Goal: Task Accomplishment & Management: Manage account settings

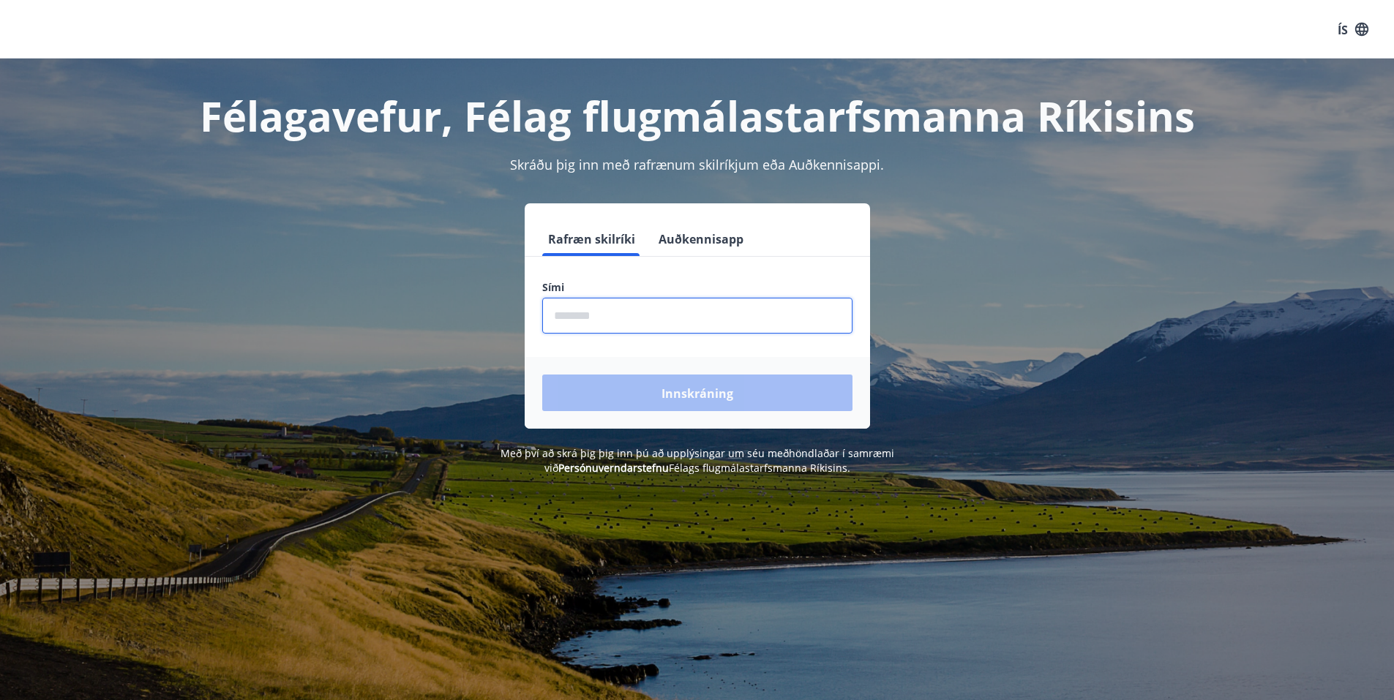
click at [624, 317] on input "phone" at bounding box center [697, 316] width 310 height 36
type input "********"
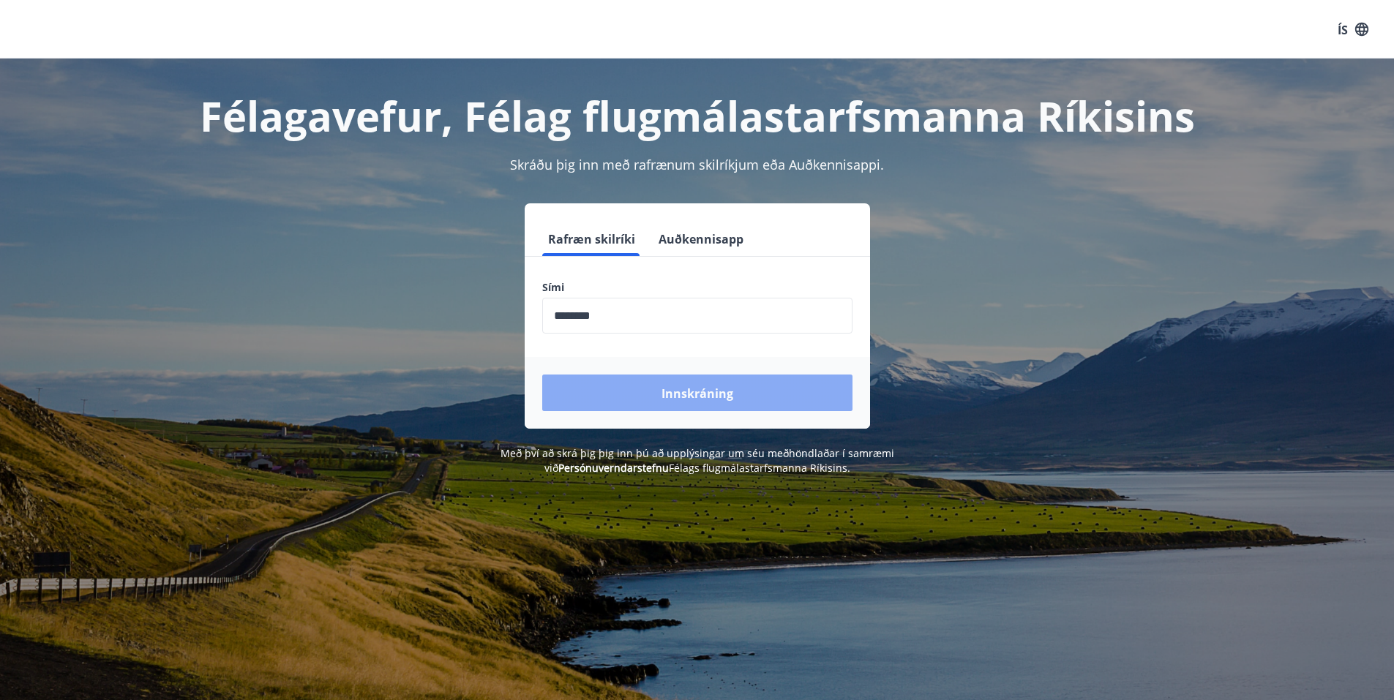
click at [681, 400] on font "Innskráning" at bounding box center [698, 394] width 72 height 16
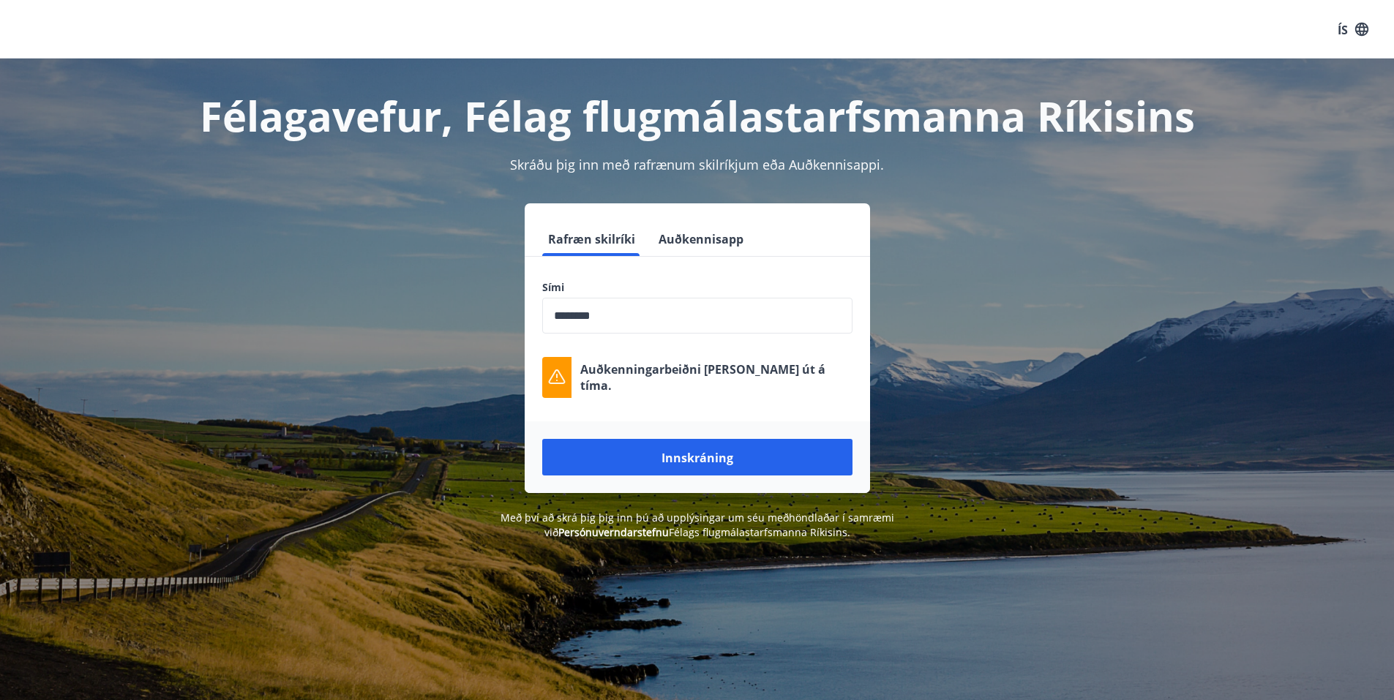
click at [721, 458] on font "Innskráning" at bounding box center [698, 458] width 72 height 16
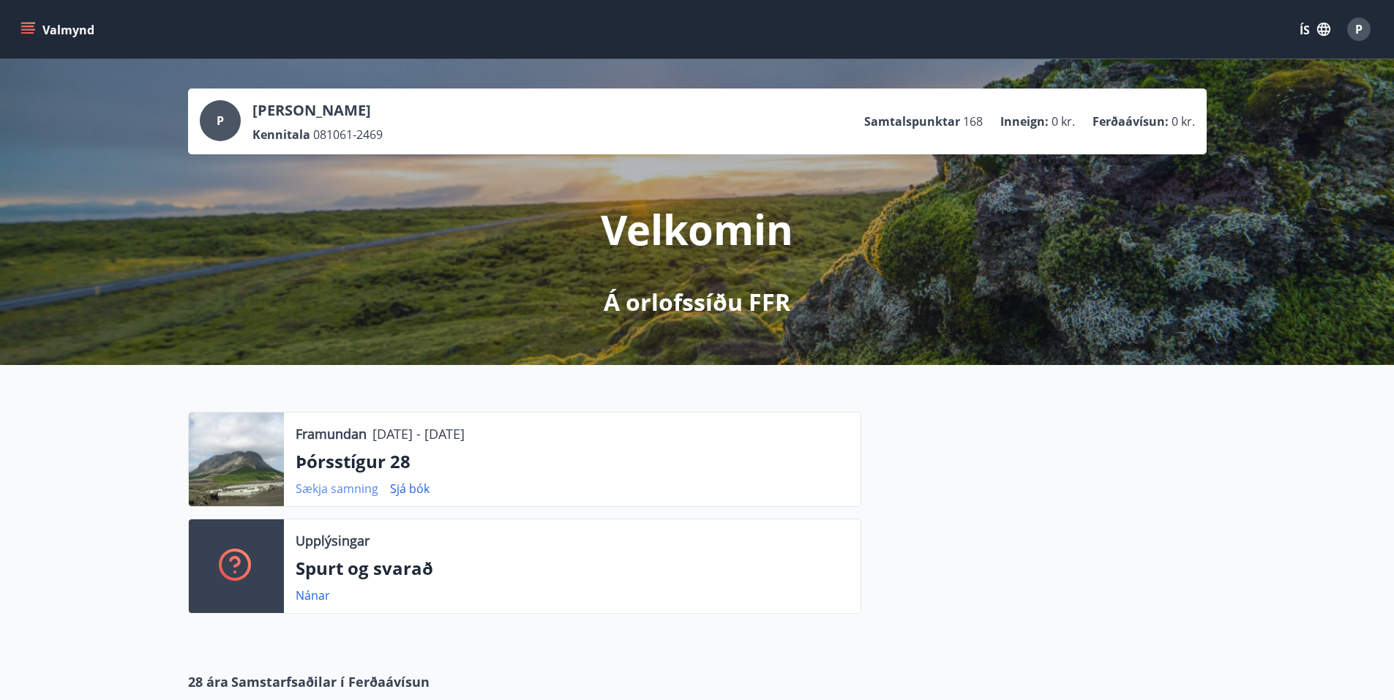
click at [360, 490] on font "Sækja samning" at bounding box center [337, 489] width 83 height 16
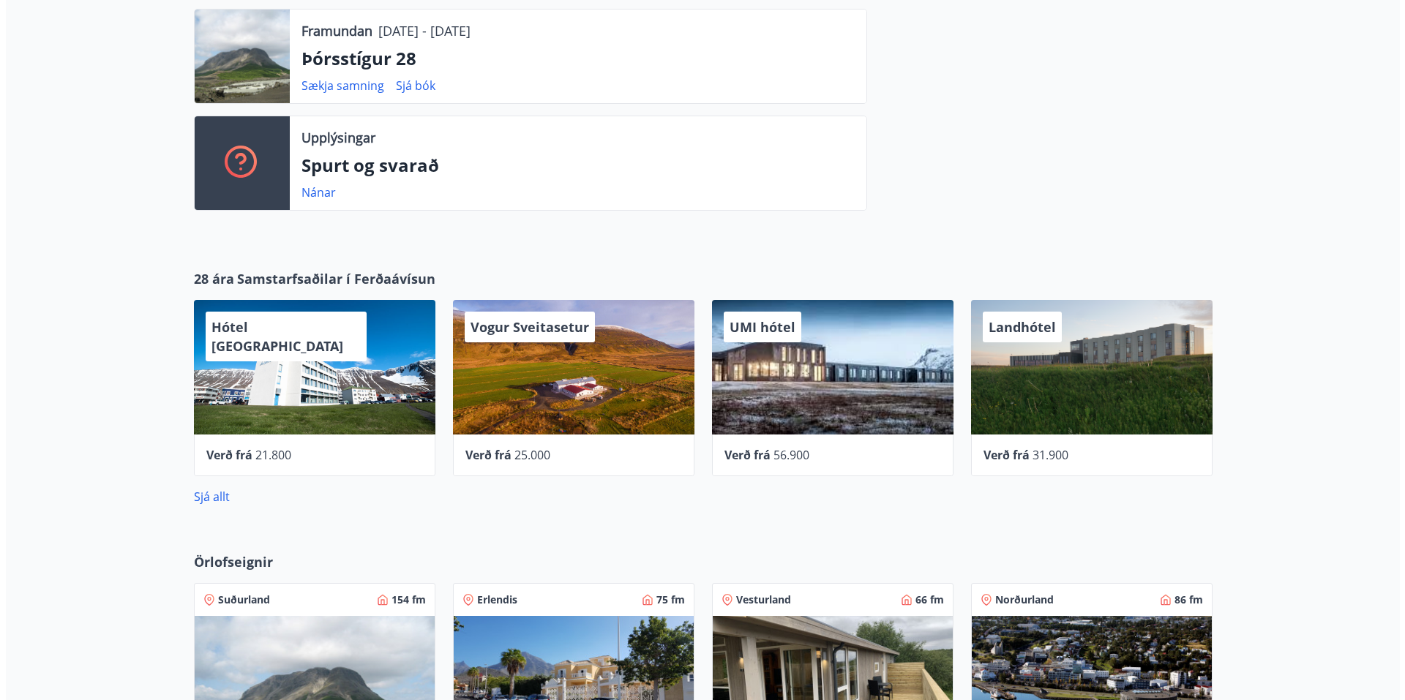
scroll to position [439, 0]
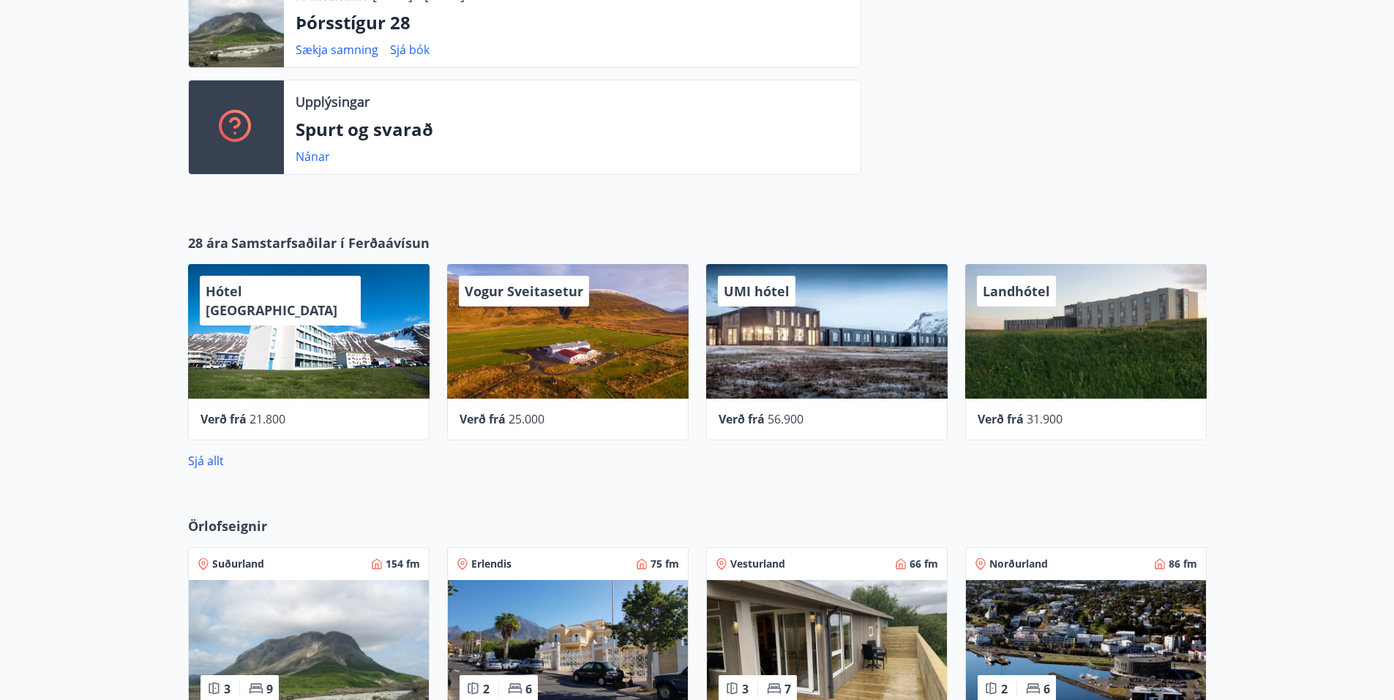
click at [323, 353] on div "Hótel Ísafjörður" at bounding box center [309, 331] width 242 height 135
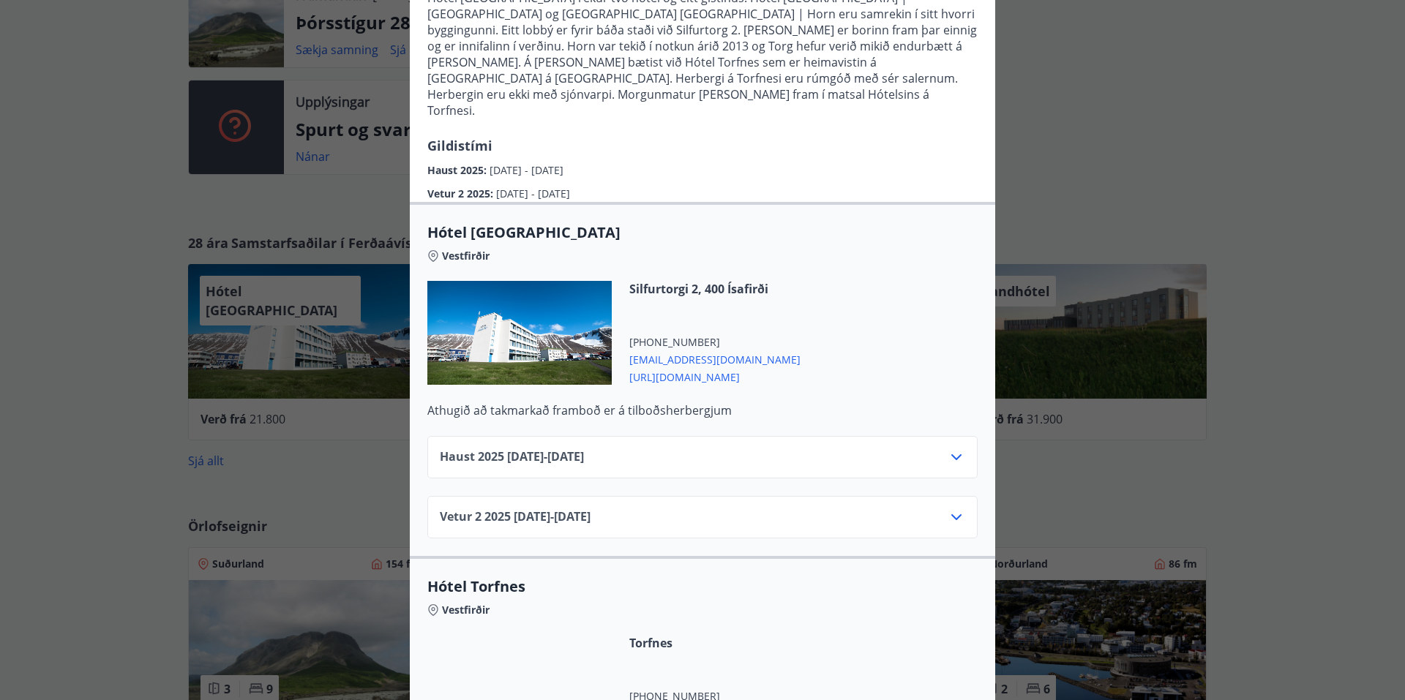
scroll to position [136, 0]
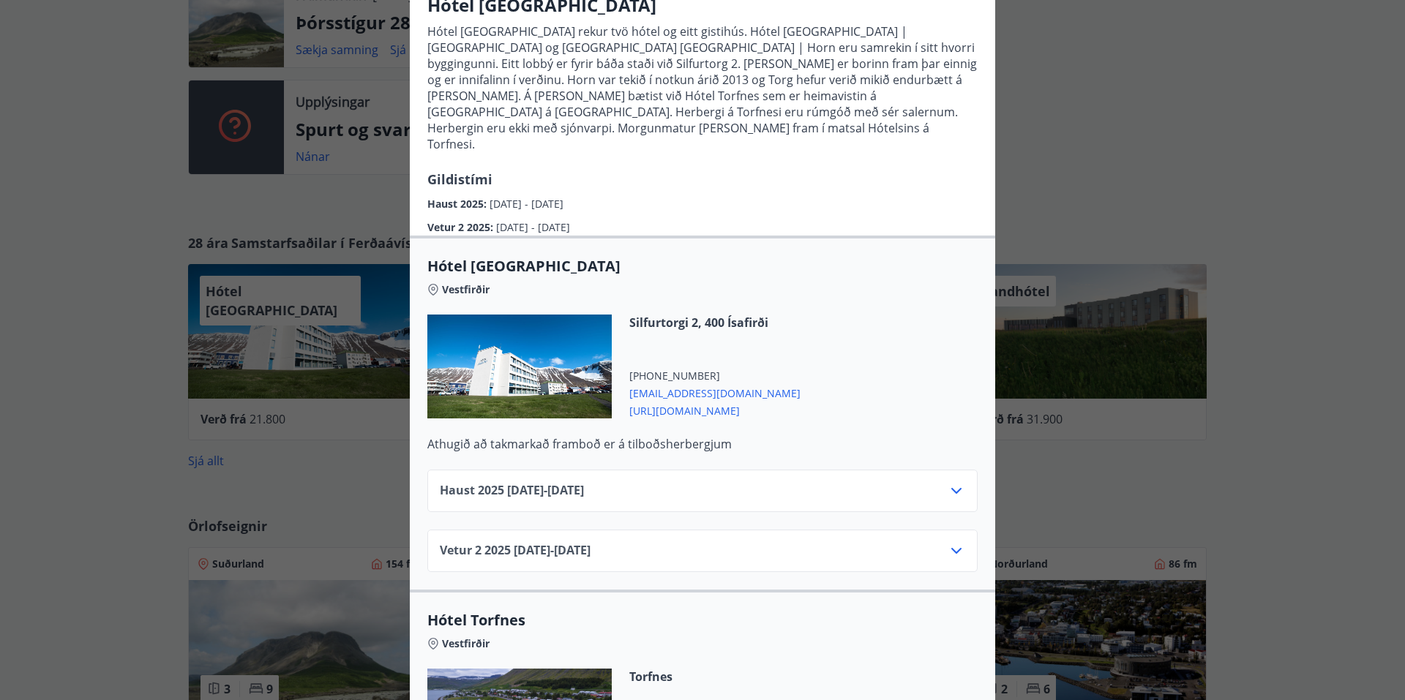
click at [955, 482] on icon at bounding box center [957, 491] width 18 height 18
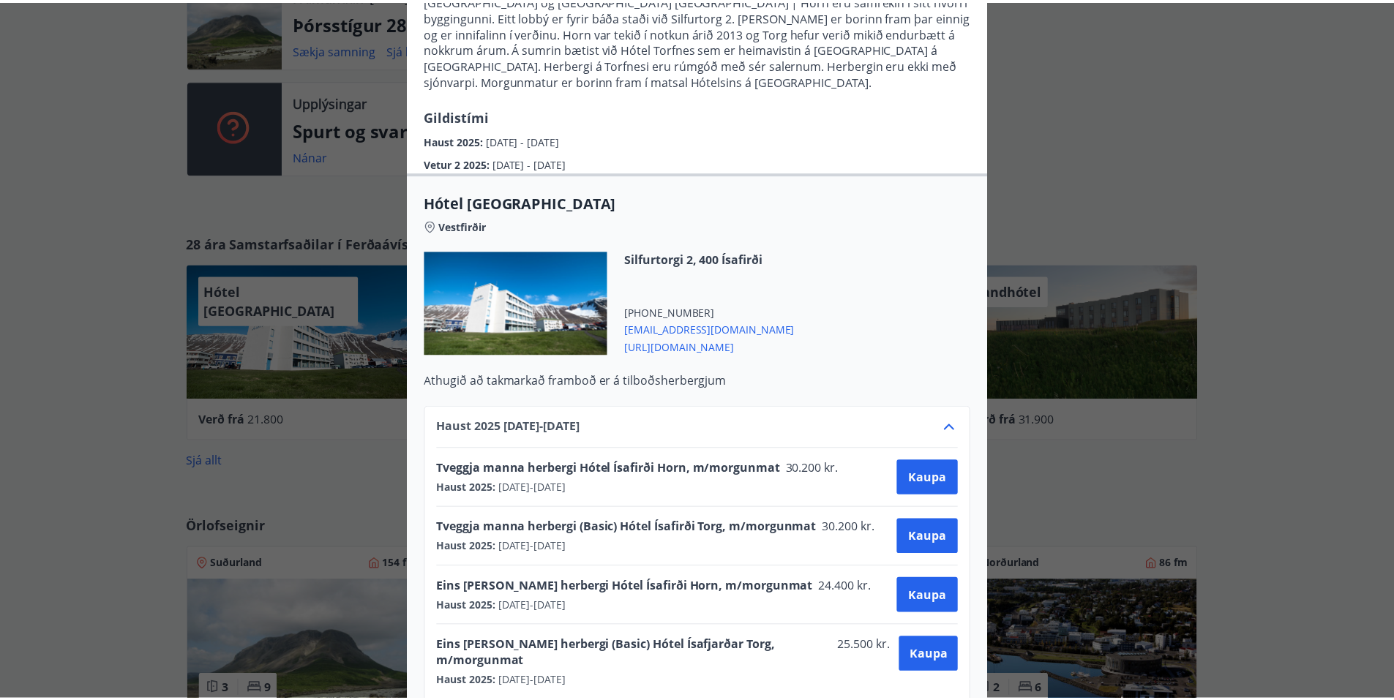
scroll to position [0, 0]
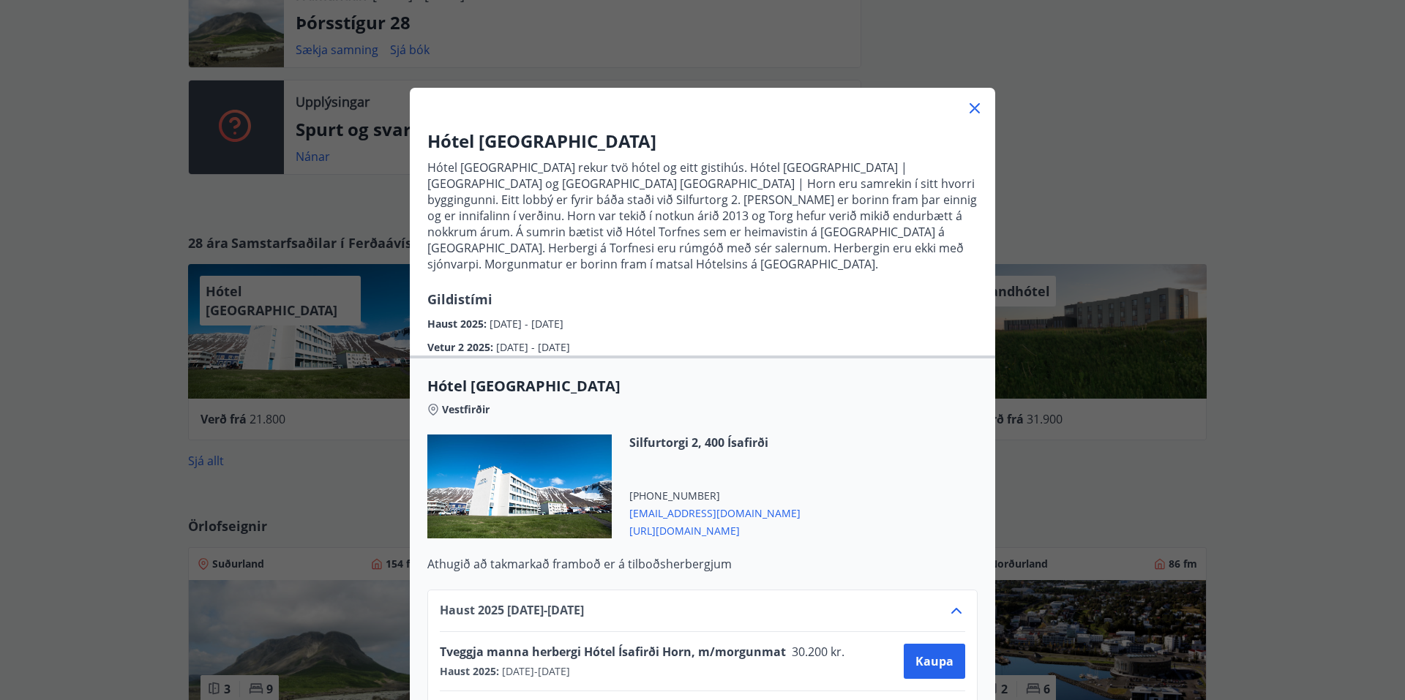
click at [970, 109] on icon at bounding box center [975, 108] width 10 height 10
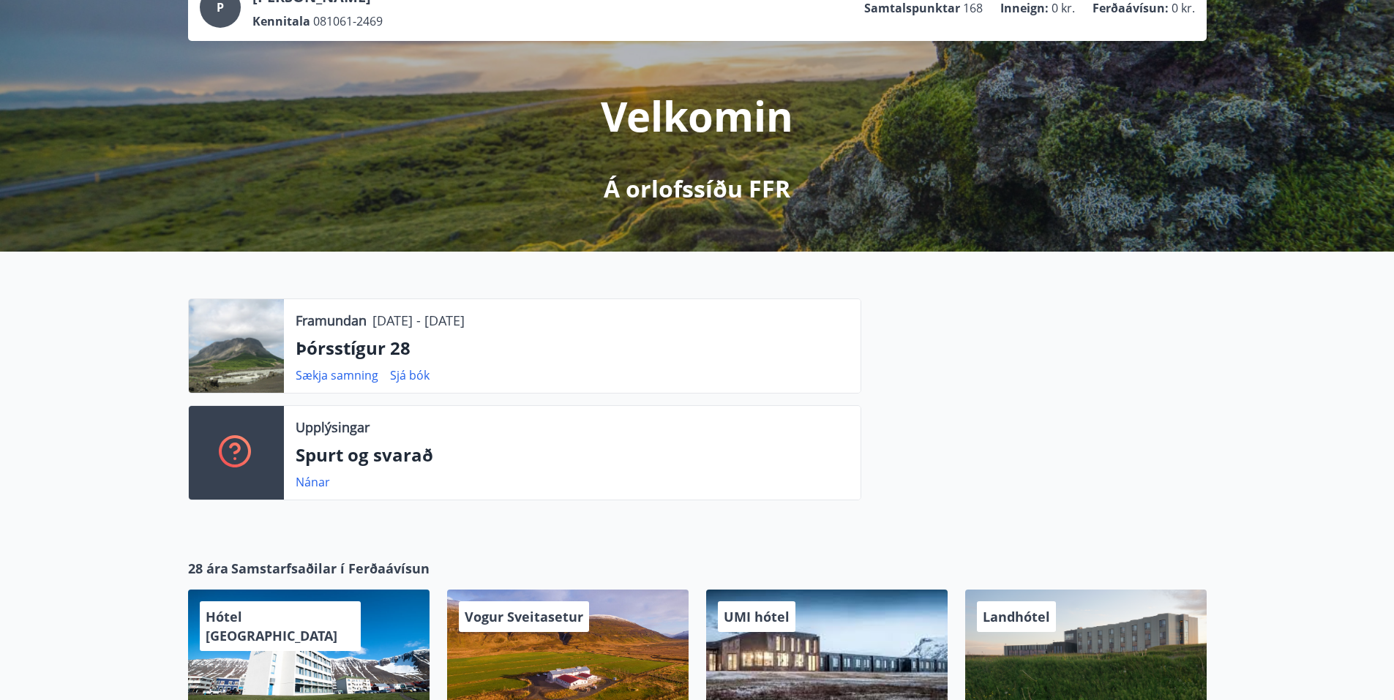
scroll to position [146, 0]
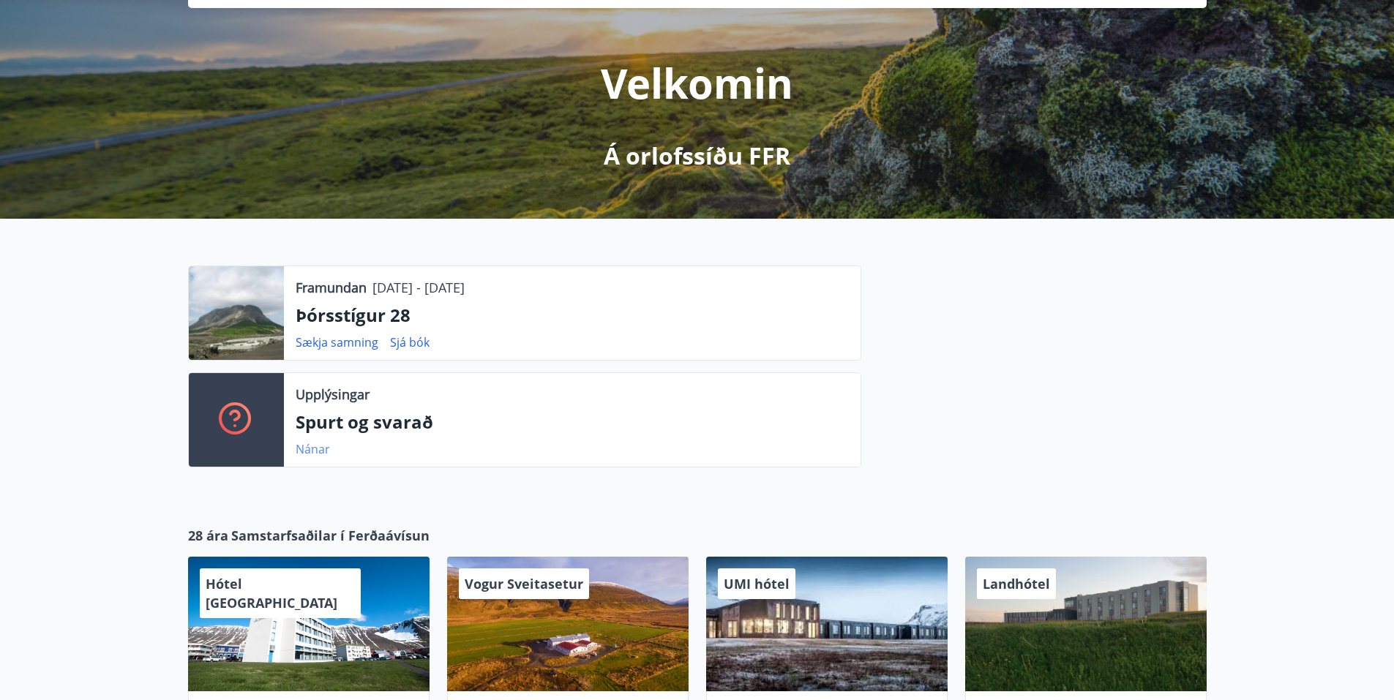
click at [318, 456] on font "Nánar" at bounding box center [313, 449] width 34 height 16
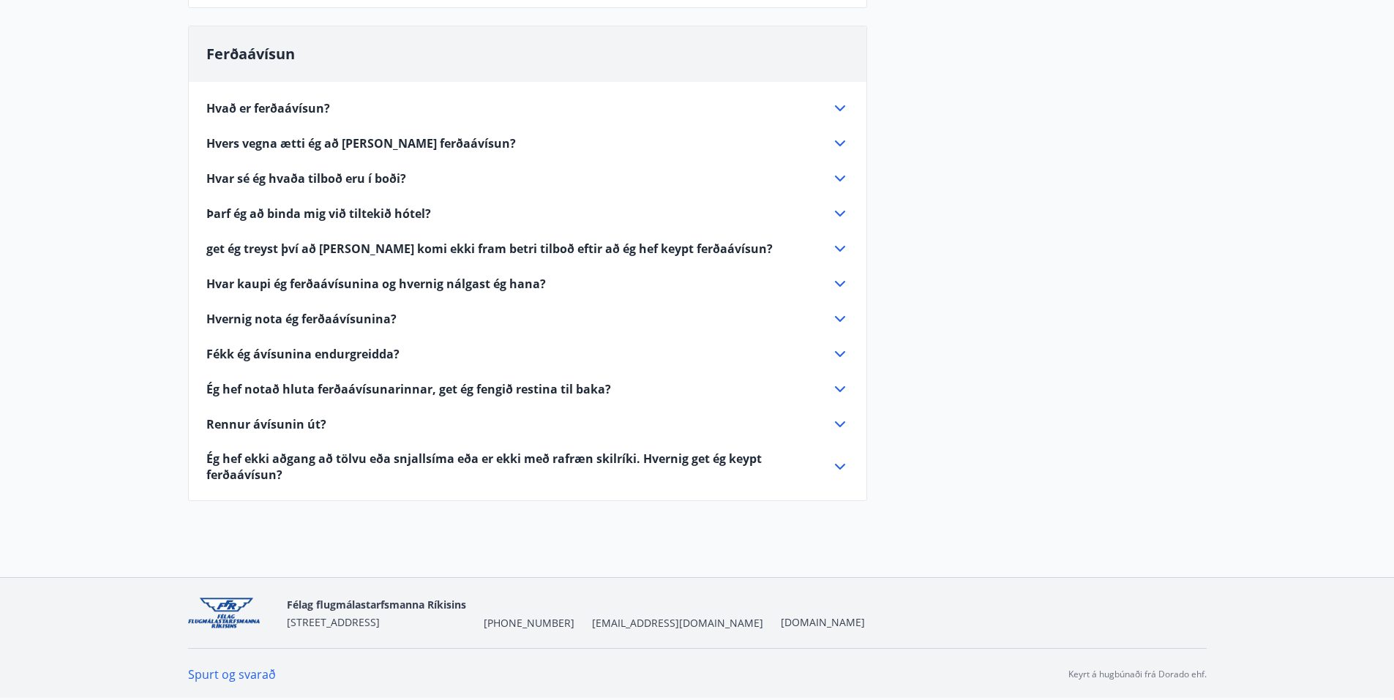
scroll to position [366, 0]
click at [840, 100] on icon at bounding box center [840, 109] width 18 height 18
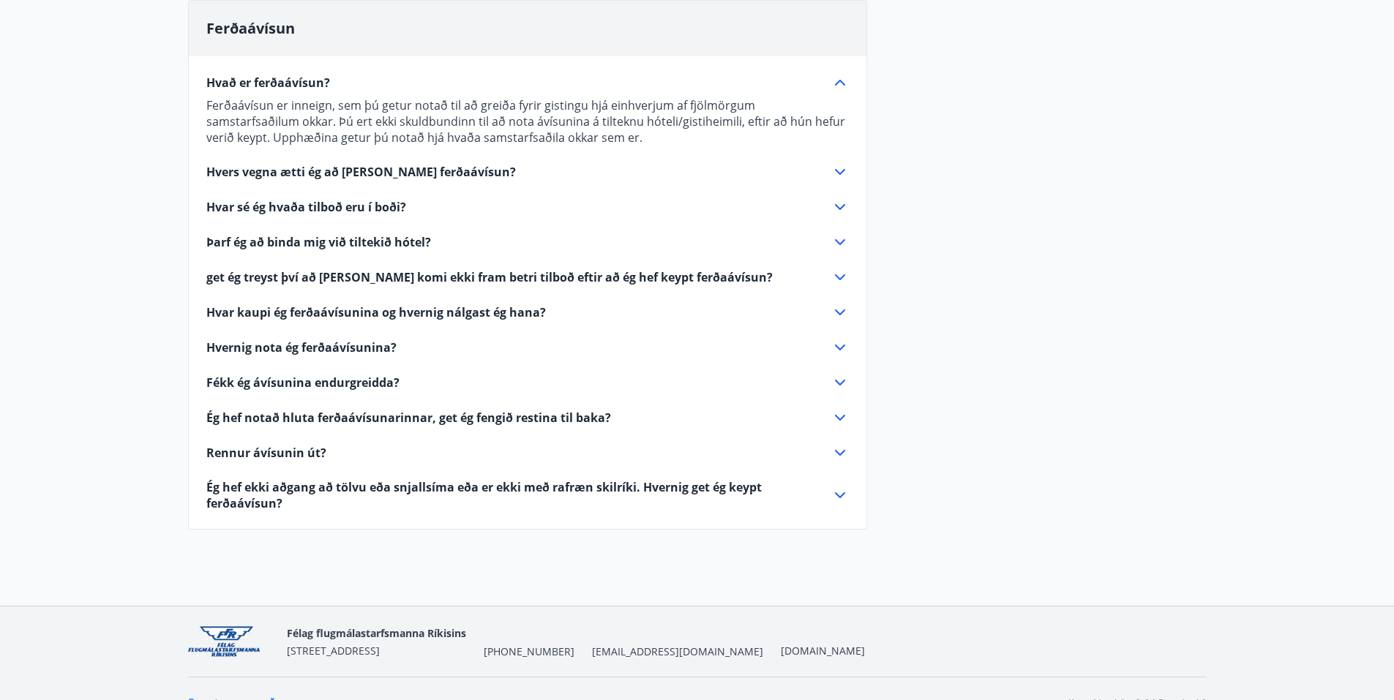
click at [835, 175] on icon at bounding box center [840, 172] width 10 height 6
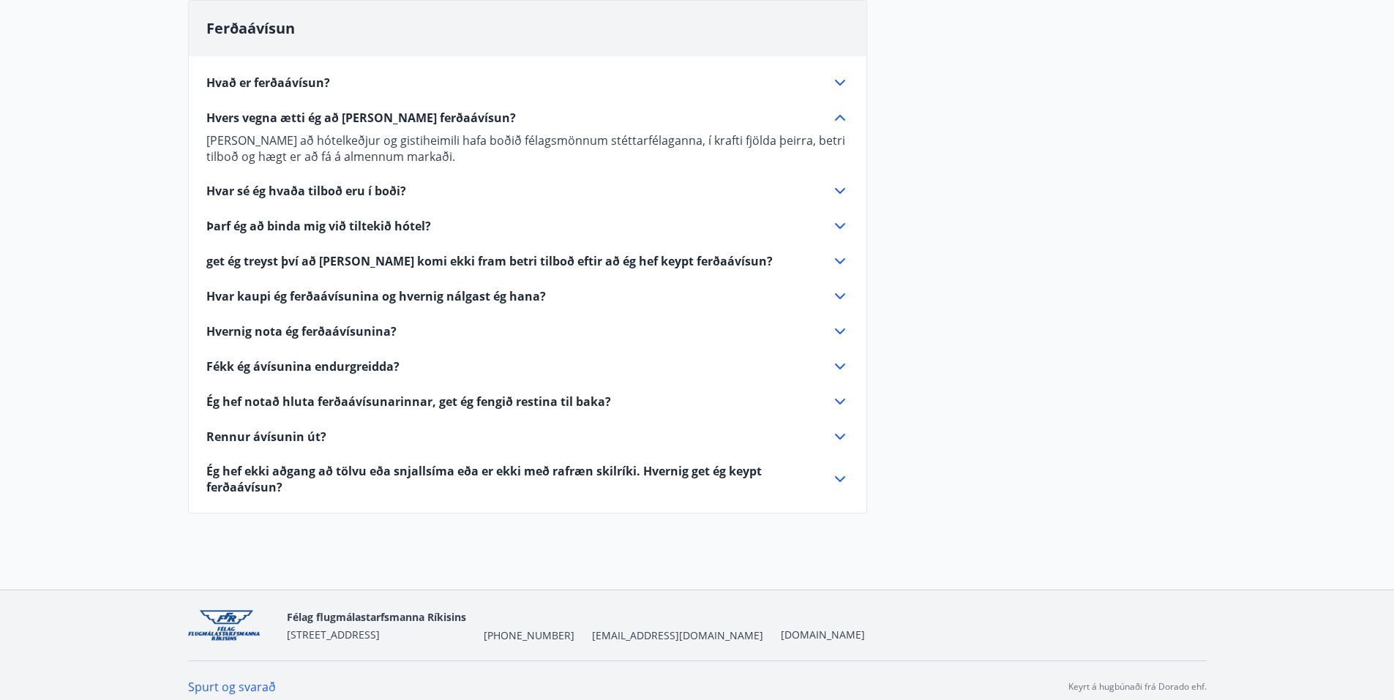
click at [839, 200] on icon at bounding box center [840, 191] width 18 height 18
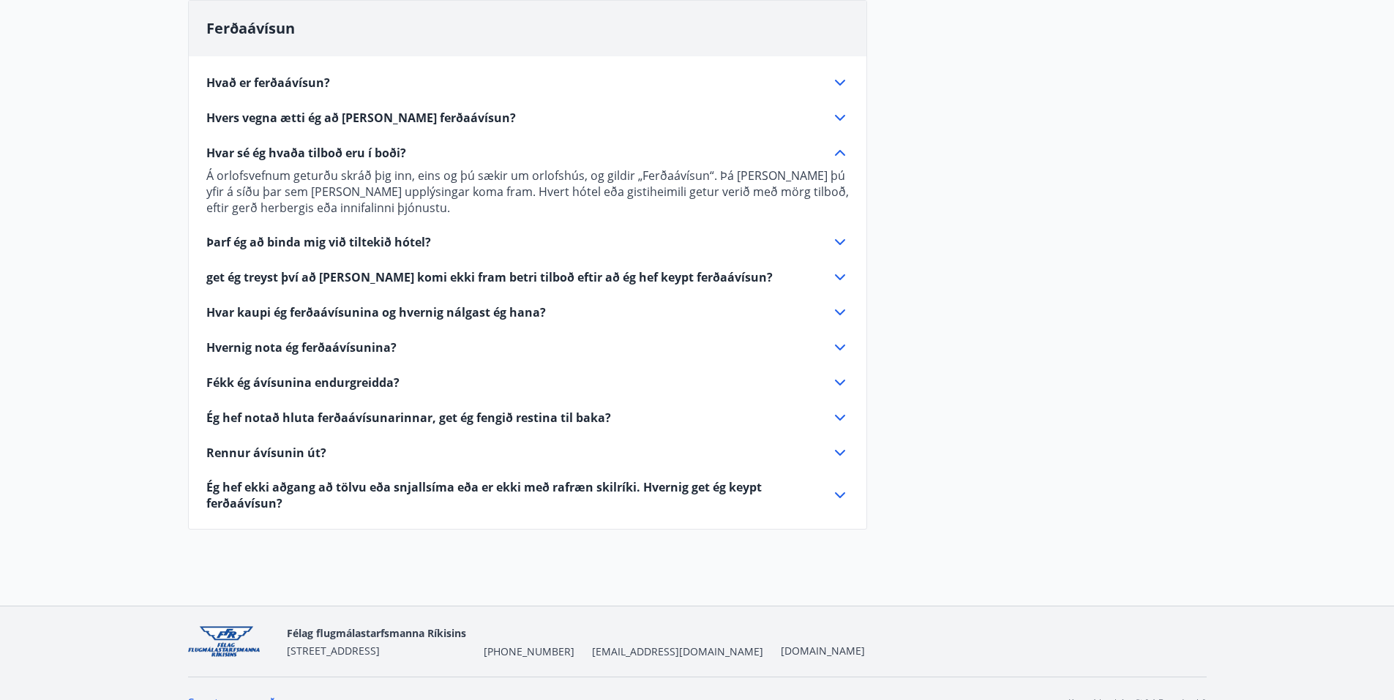
click at [840, 245] on icon at bounding box center [840, 242] width 10 height 6
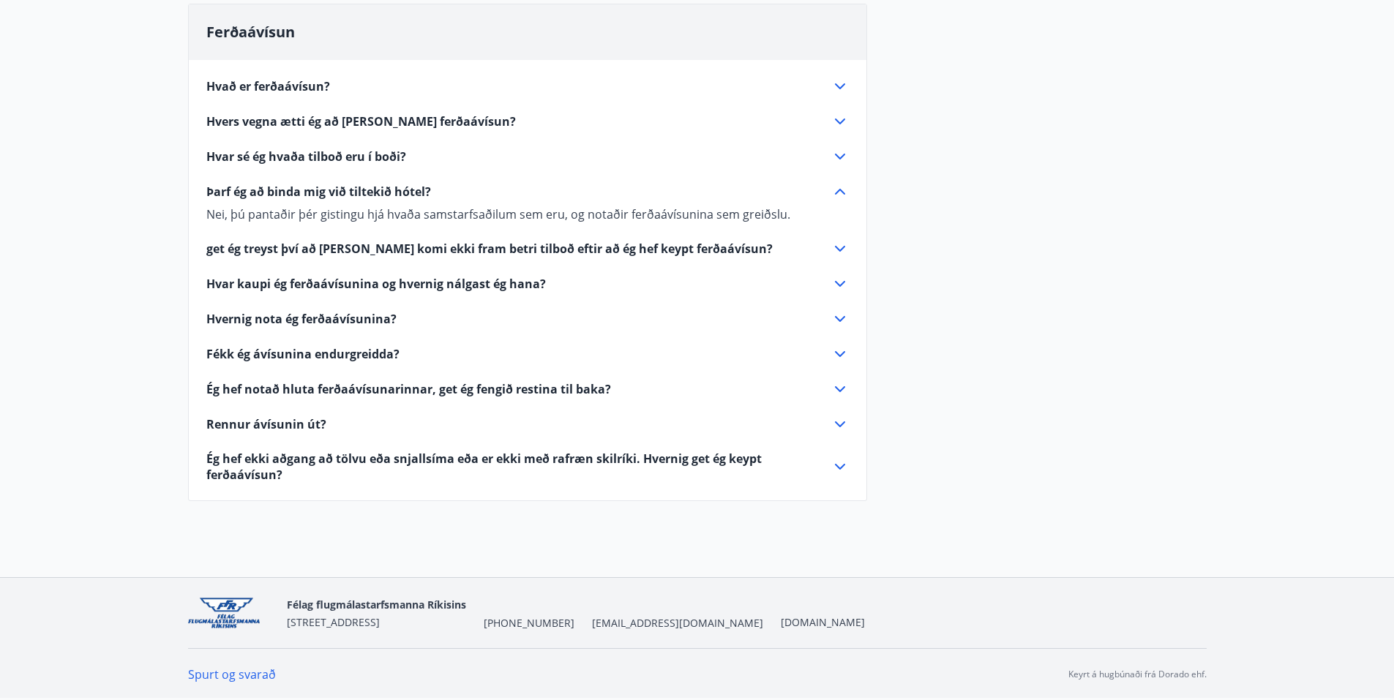
click at [839, 293] on icon at bounding box center [840, 284] width 18 height 18
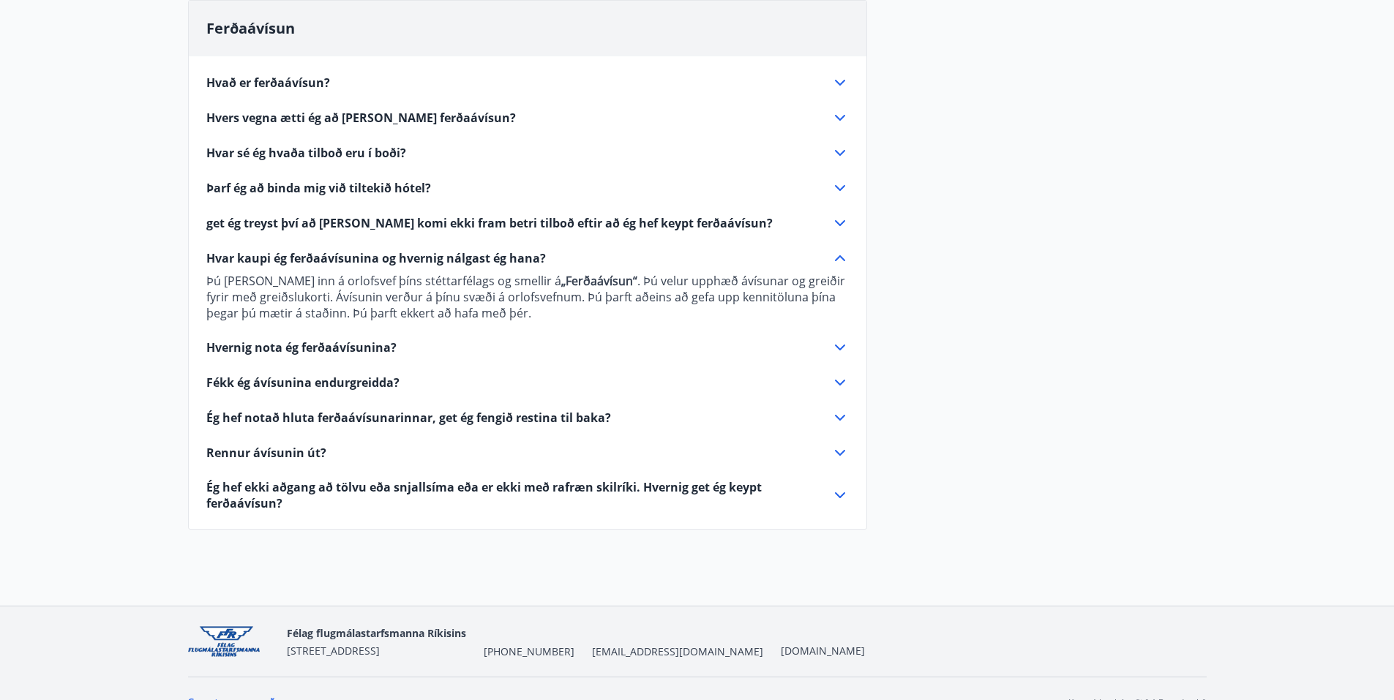
click at [845, 356] on icon at bounding box center [840, 348] width 18 height 18
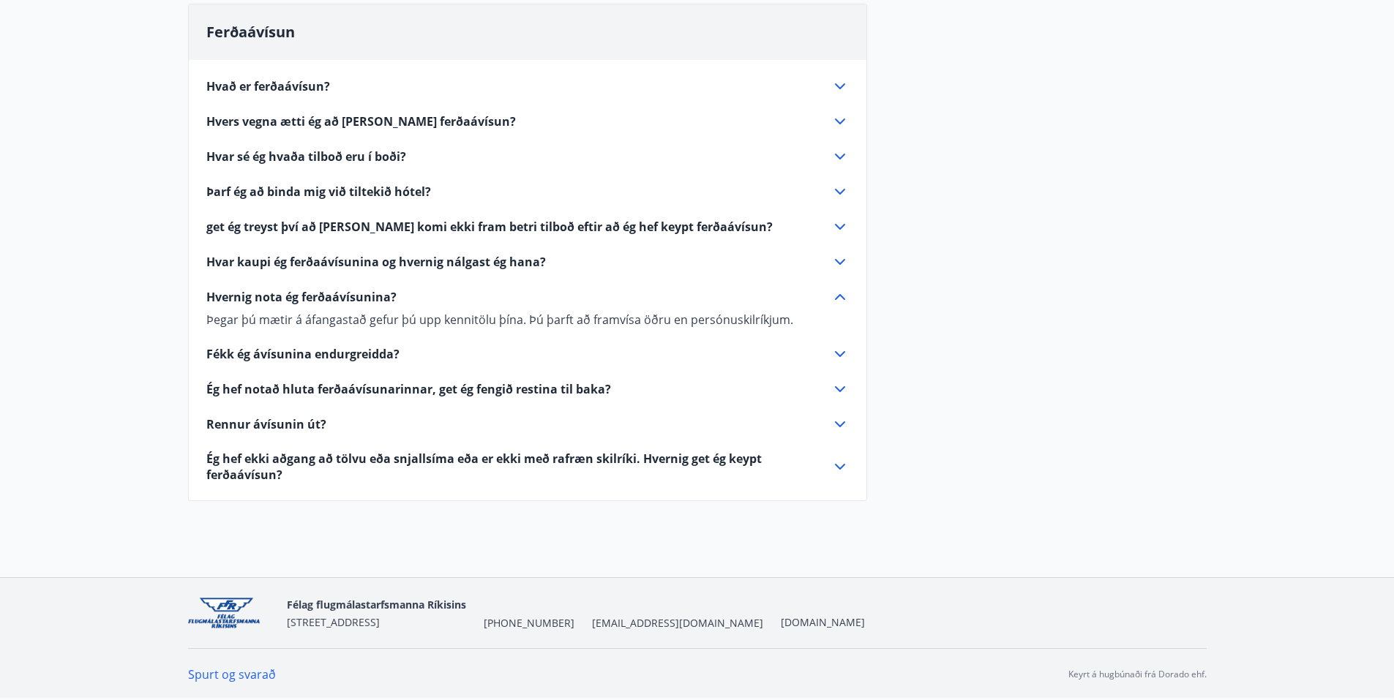
click at [837, 433] on icon at bounding box center [840, 425] width 18 height 18
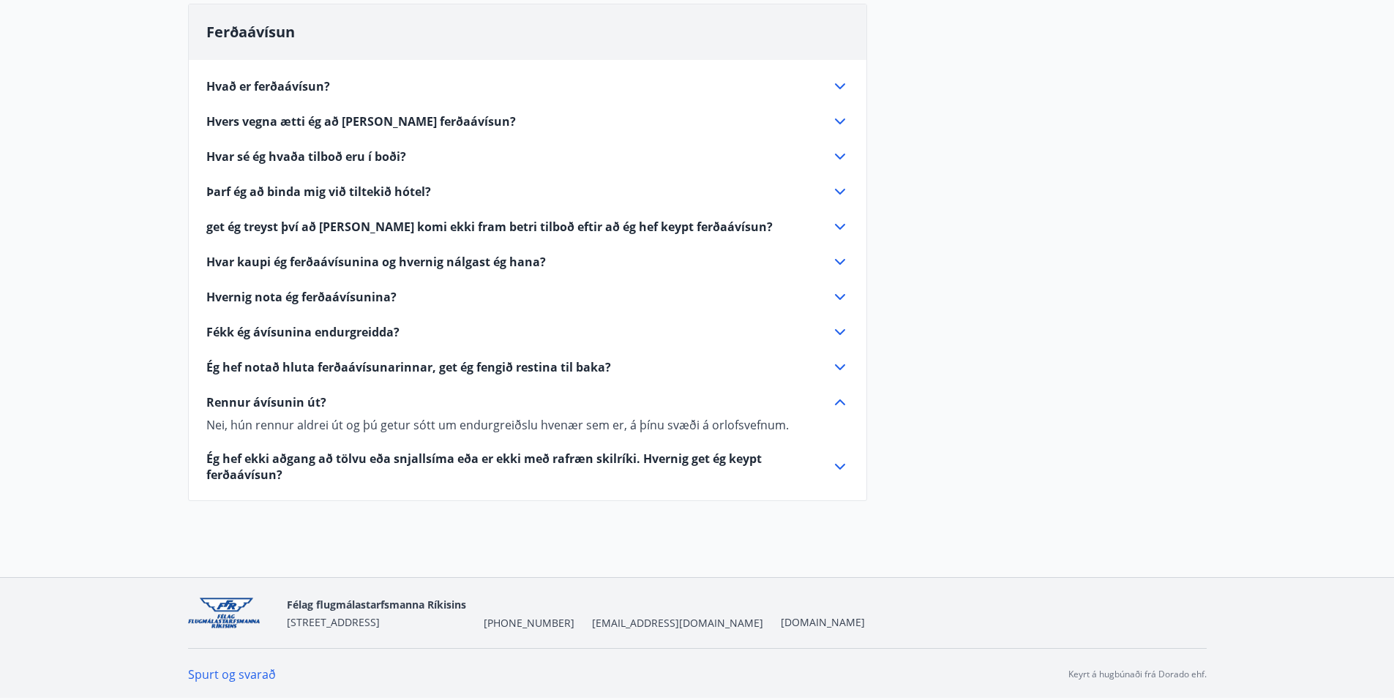
scroll to position [431, 0]
click at [839, 458] on icon at bounding box center [840, 467] width 18 height 18
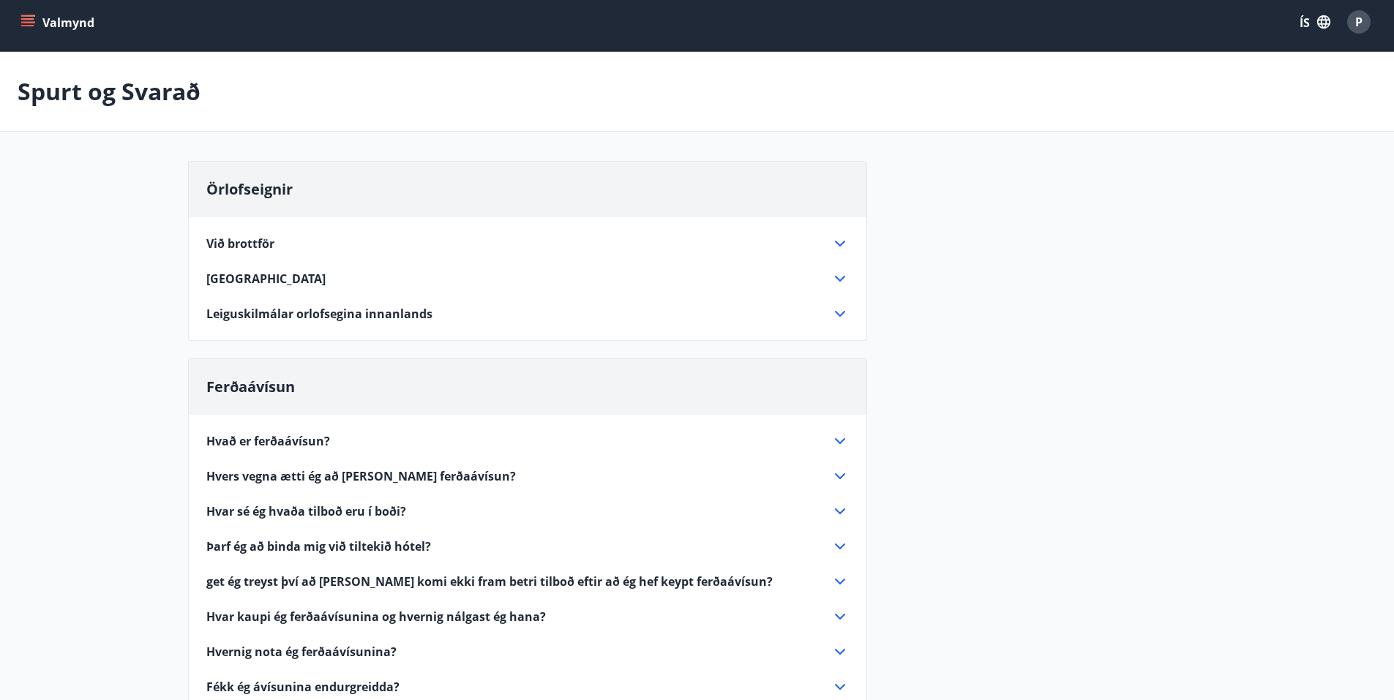
scroll to position [0, 0]
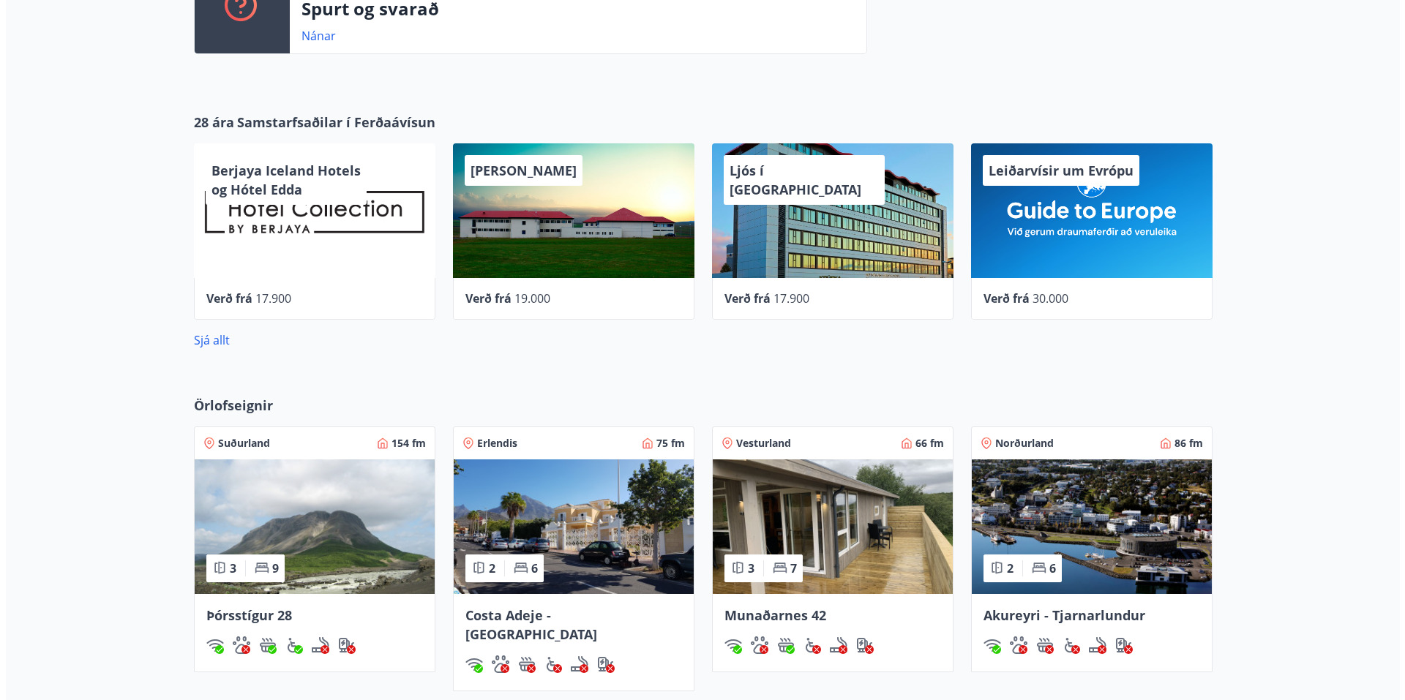
scroll to position [439, 0]
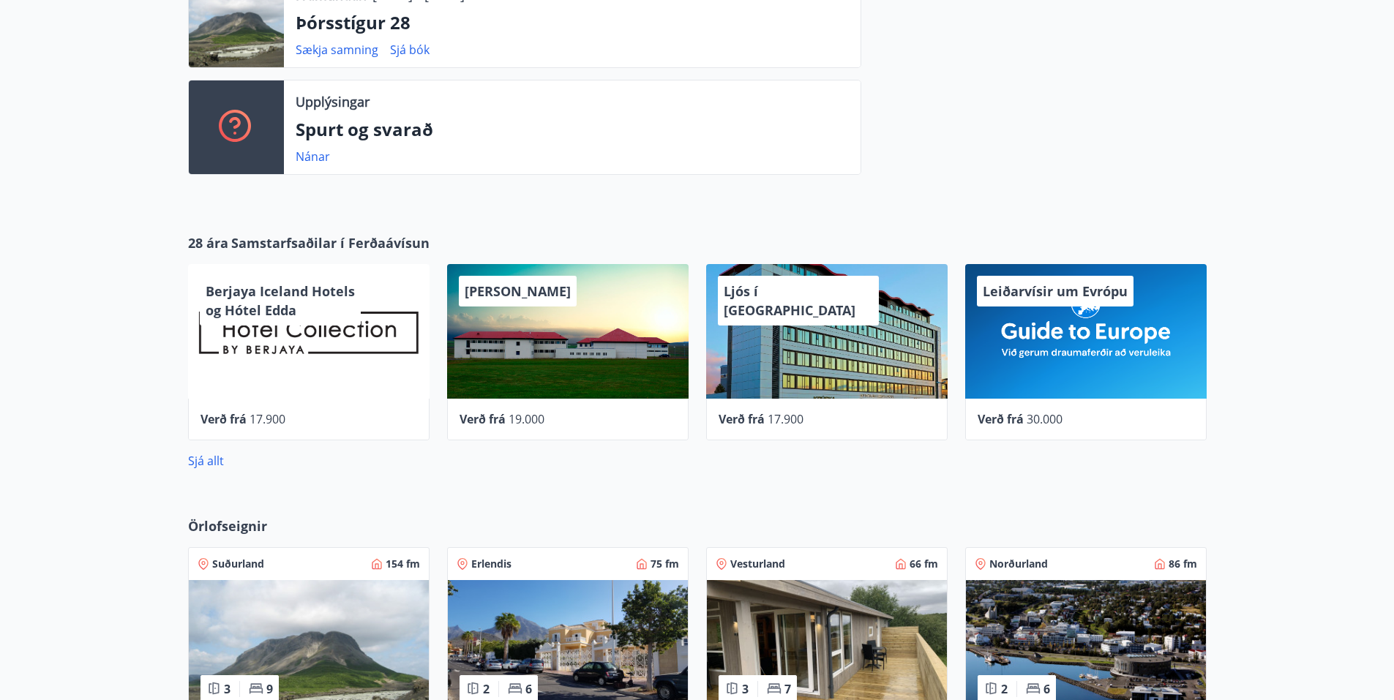
click at [282, 313] on font "Berjaya Iceland Hotels og Hótel Edda" at bounding box center [280, 301] width 149 height 37
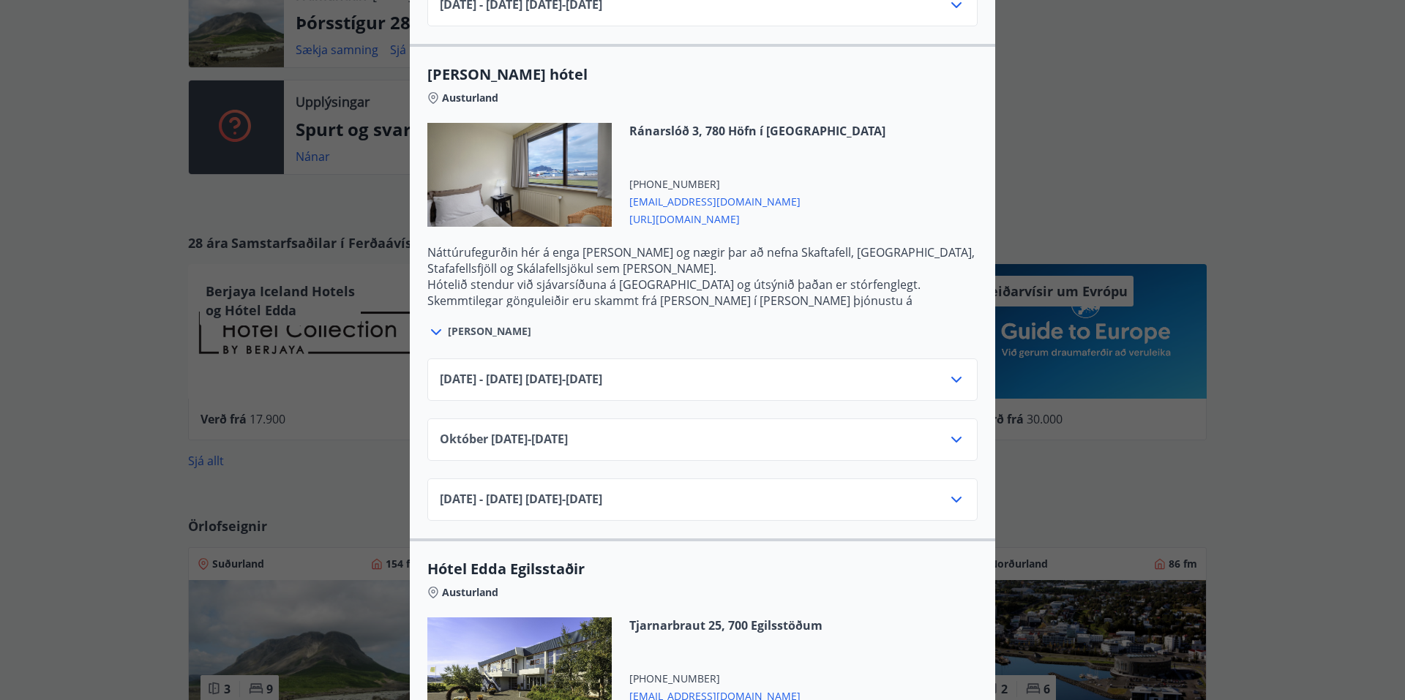
scroll to position [0, 0]
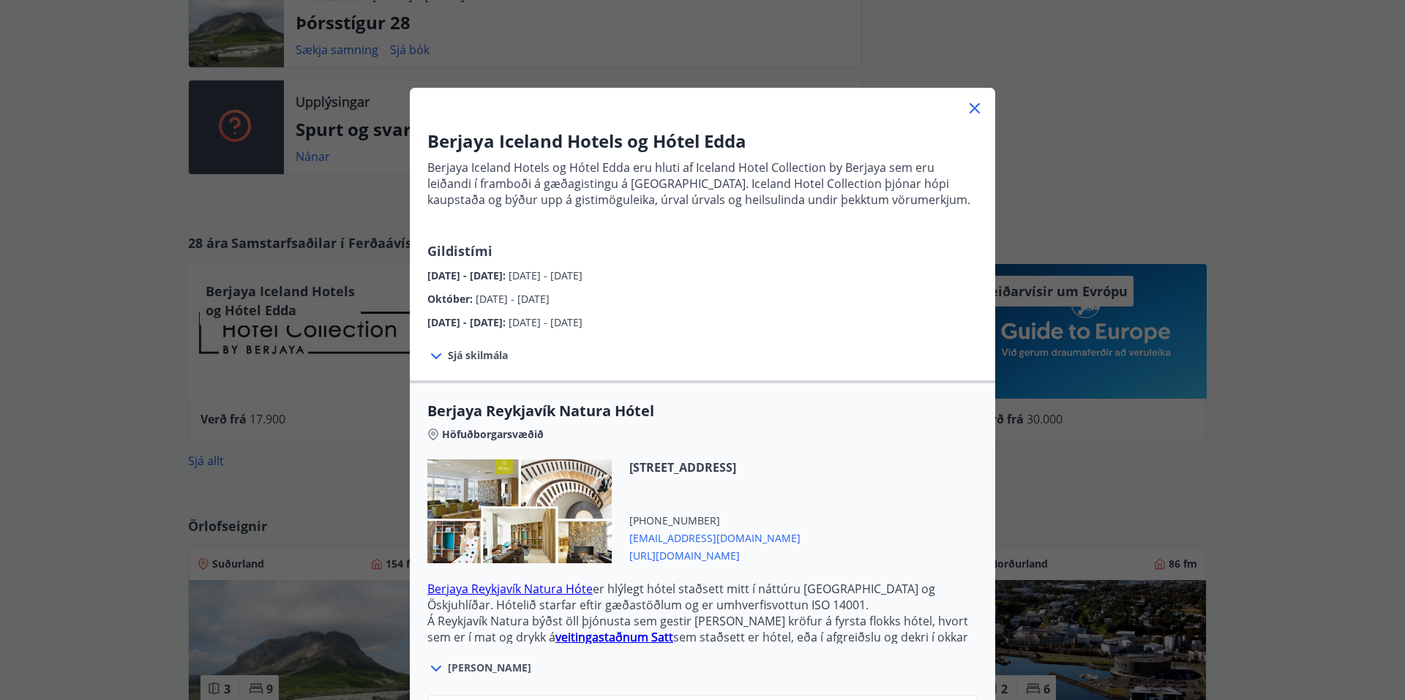
click at [1235, 116] on div "Berjaya Iceland Hotels og Hótel Edda Berjaya Iceland Hotels og Hótel Edda eru h…" at bounding box center [702, 350] width 1405 height 700
click at [966, 102] on icon at bounding box center [975, 109] width 18 height 18
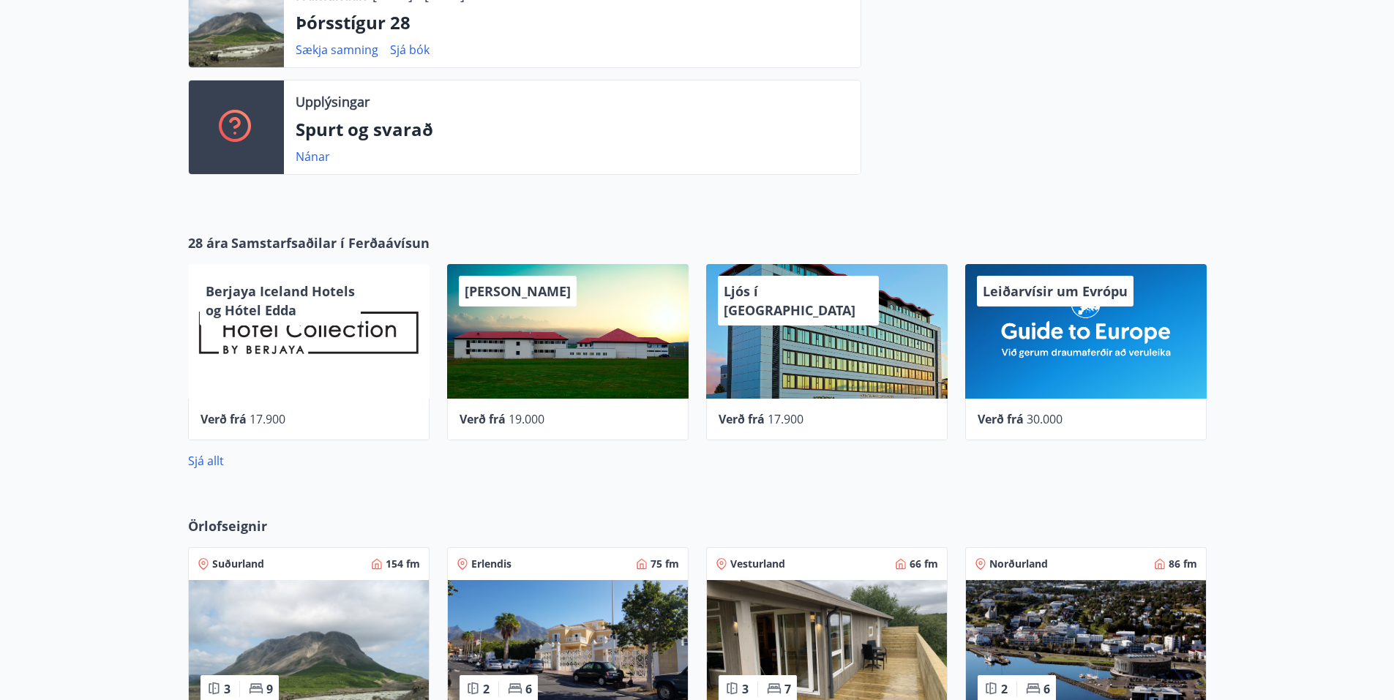
click at [786, 359] on div "Ljós í Reykjavík" at bounding box center [827, 331] width 242 height 135
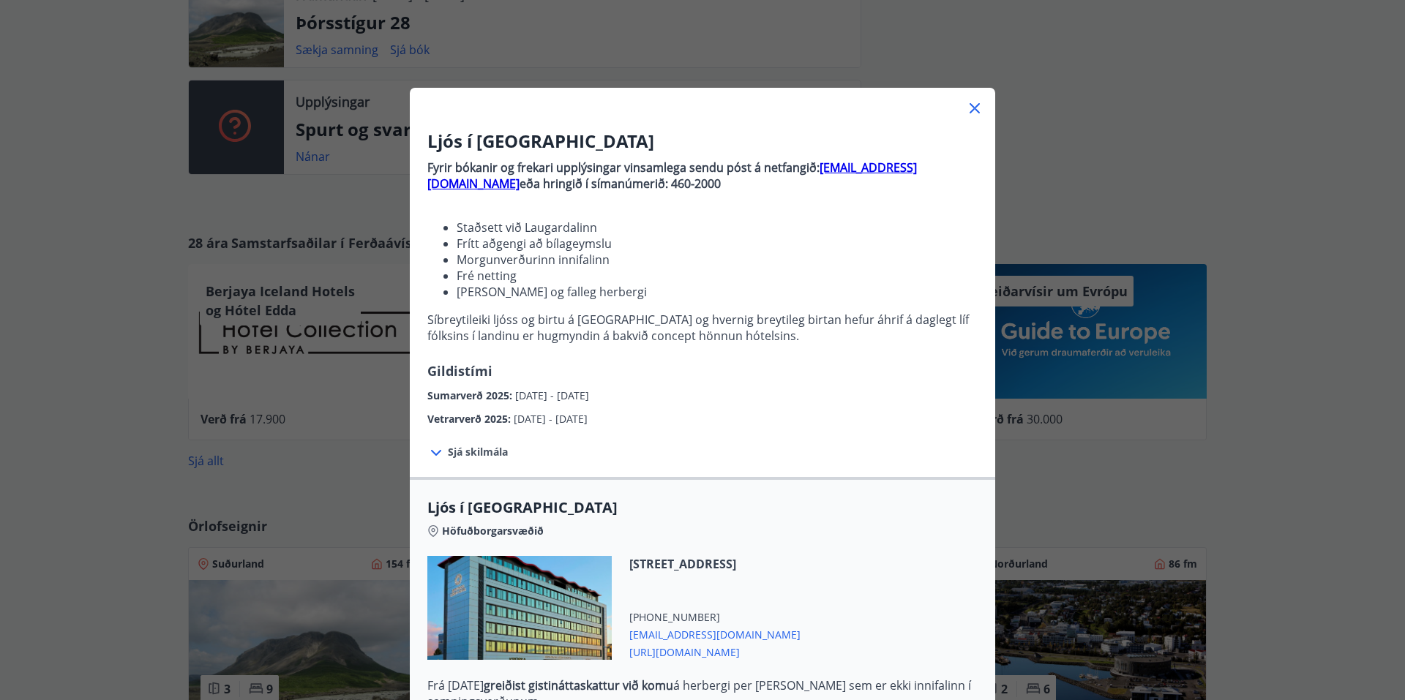
click at [971, 106] on icon at bounding box center [975, 108] width 10 height 10
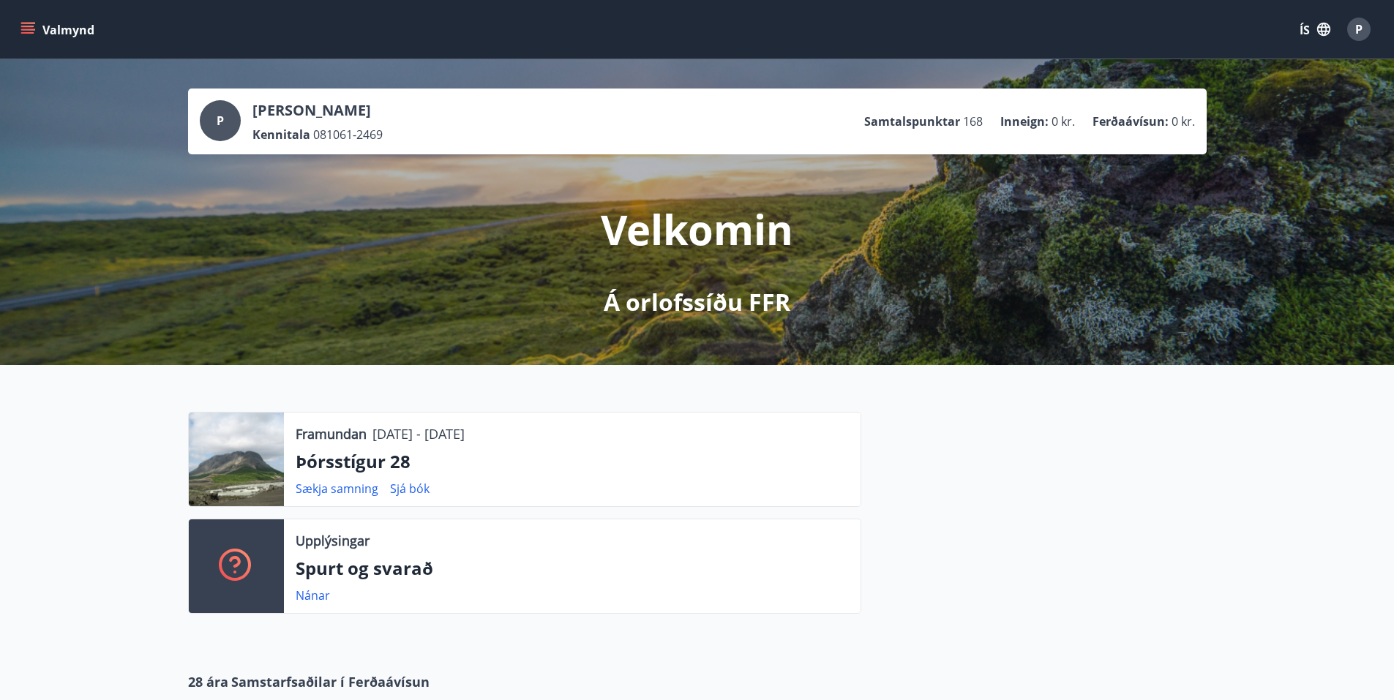
click at [27, 20] on button "Valmynd" at bounding box center [59, 29] width 83 height 26
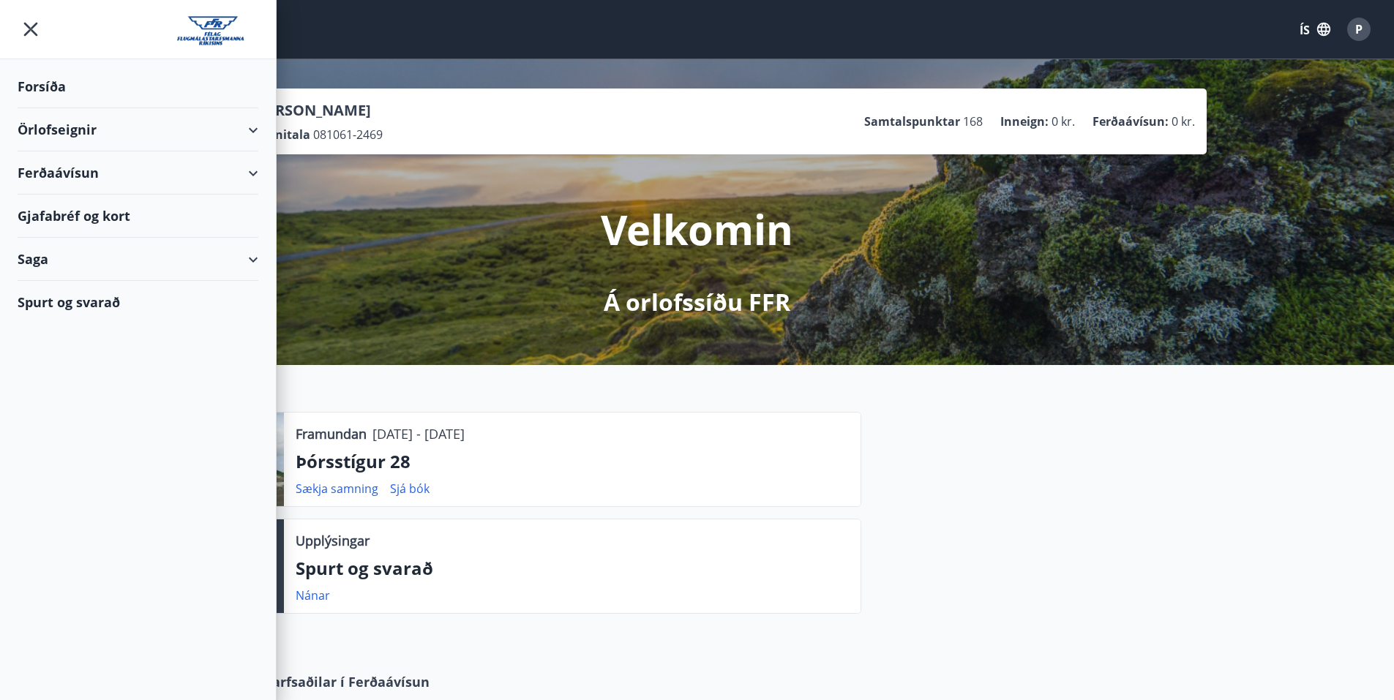
click at [258, 260] on div "Saga" at bounding box center [138, 259] width 241 height 43
click at [57, 385] on font "Punktar" at bounding box center [53, 389] width 48 height 18
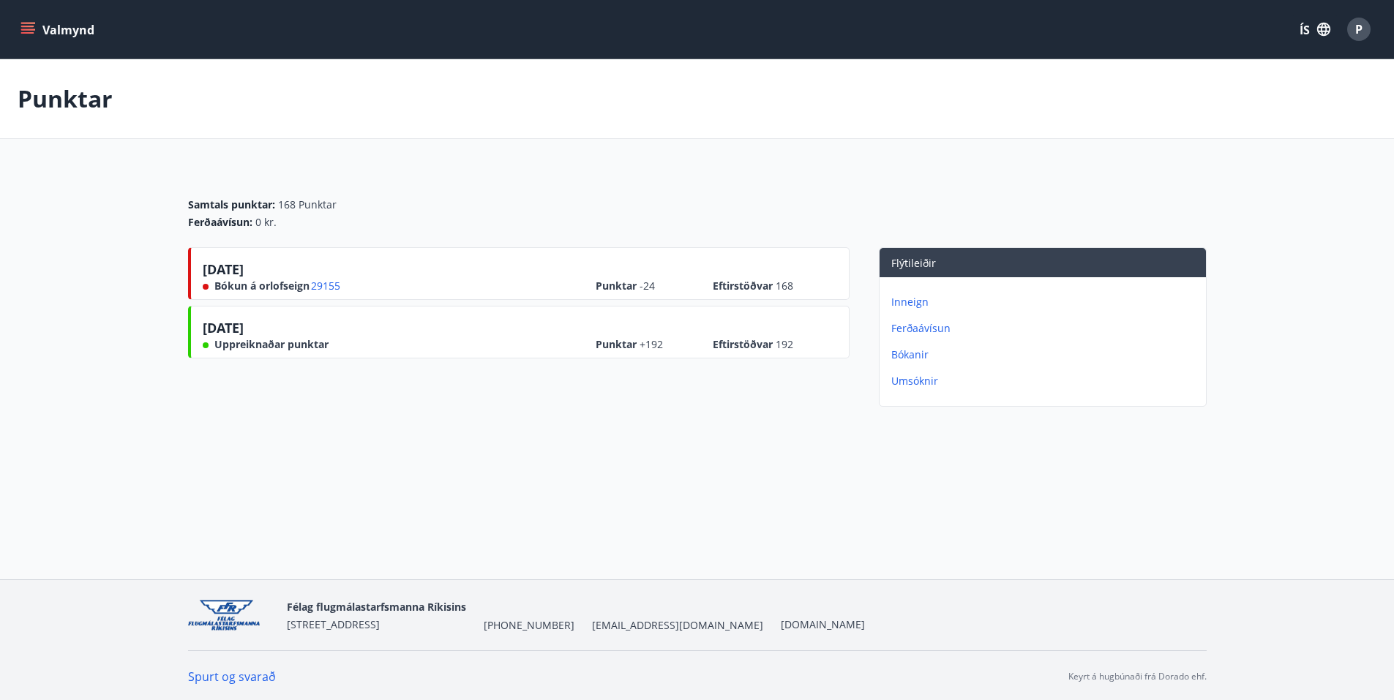
click at [28, 29] on icon "matseðill" at bounding box center [29, 29] width 16 height 1
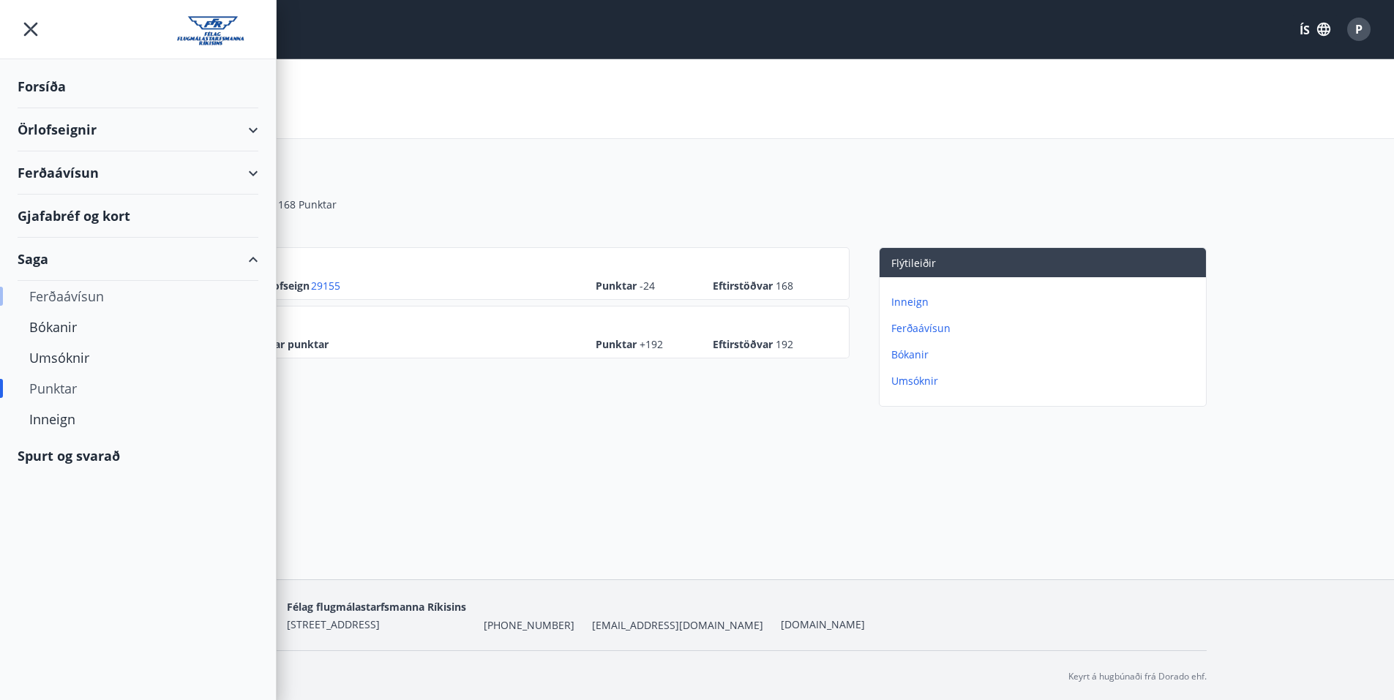
click at [51, 296] on font "Ferðaávísun" at bounding box center [66, 297] width 75 height 18
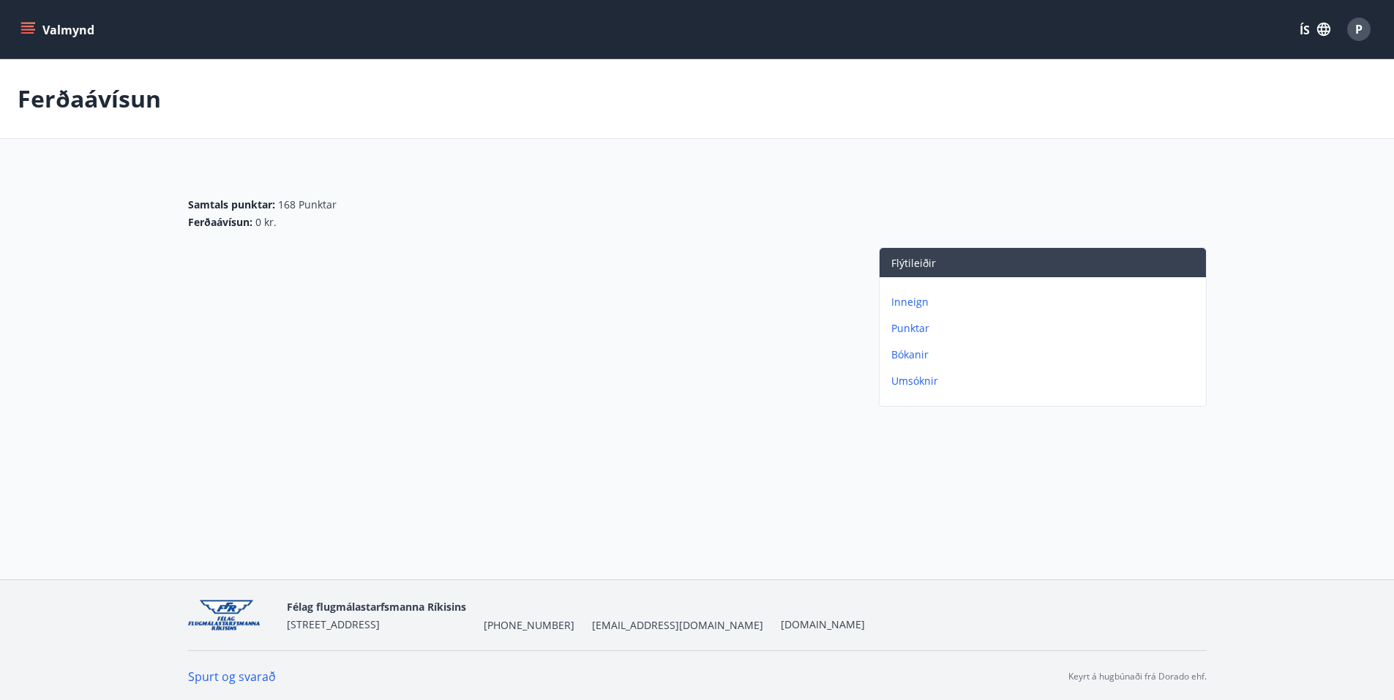
click at [26, 27] on icon "matseðill" at bounding box center [27, 26] width 13 height 1
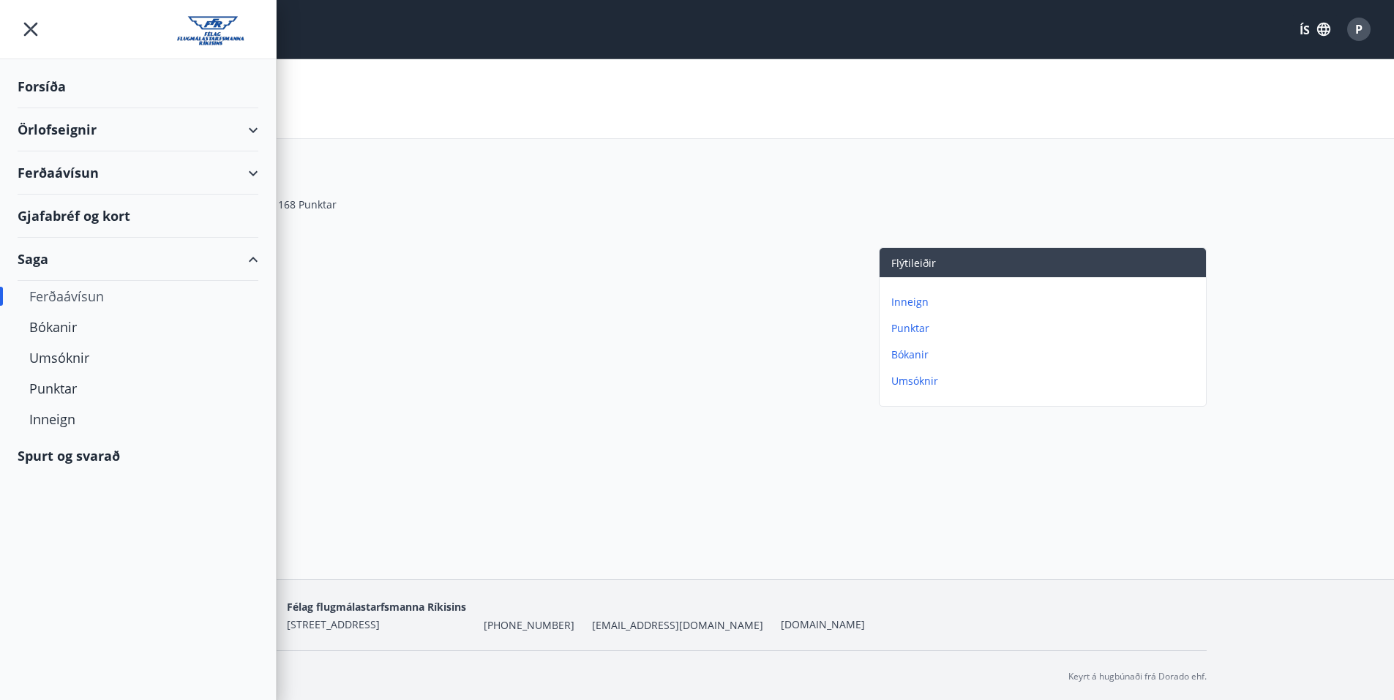
click at [81, 218] on font "Gjafabréf og kort" at bounding box center [74, 216] width 113 height 18
click at [209, 212] on div "Gjafabréf og kort" at bounding box center [138, 216] width 241 height 43
click at [245, 127] on div "Örlofseignir" at bounding box center [138, 129] width 241 height 43
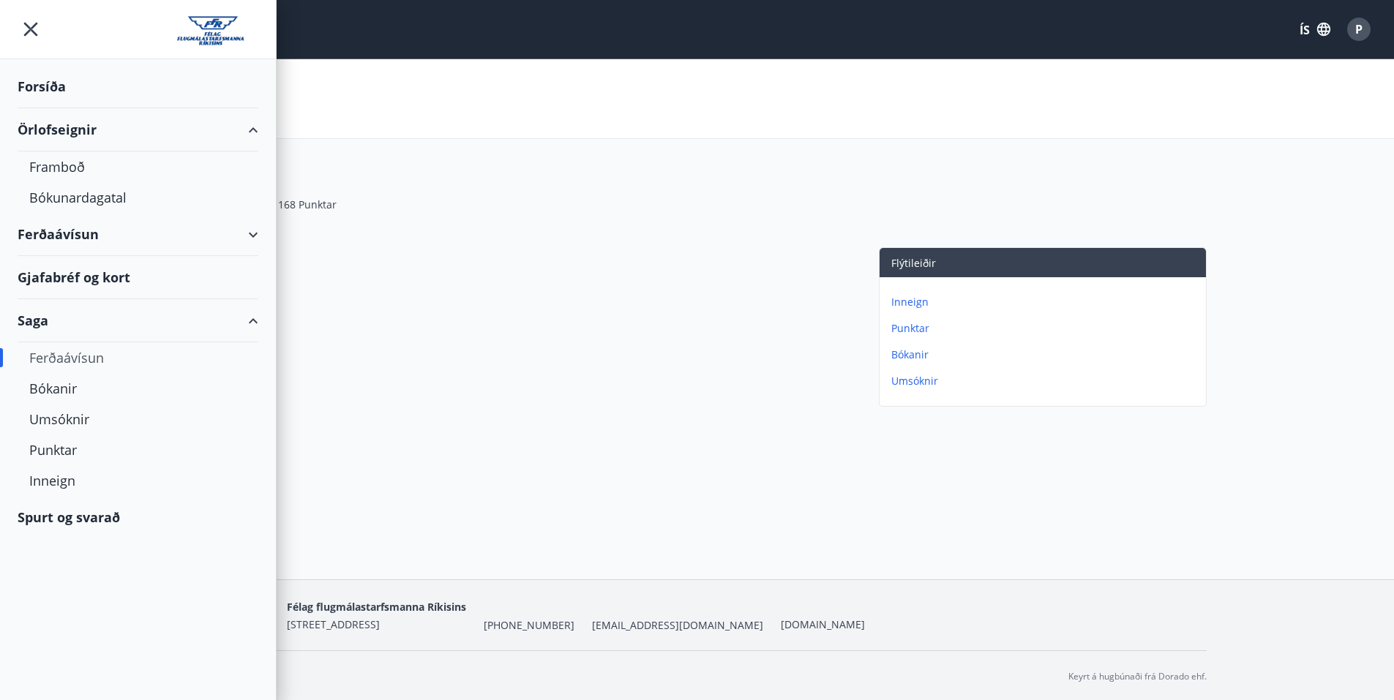
click at [245, 127] on div "Örlofseignir" at bounding box center [138, 129] width 241 height 43
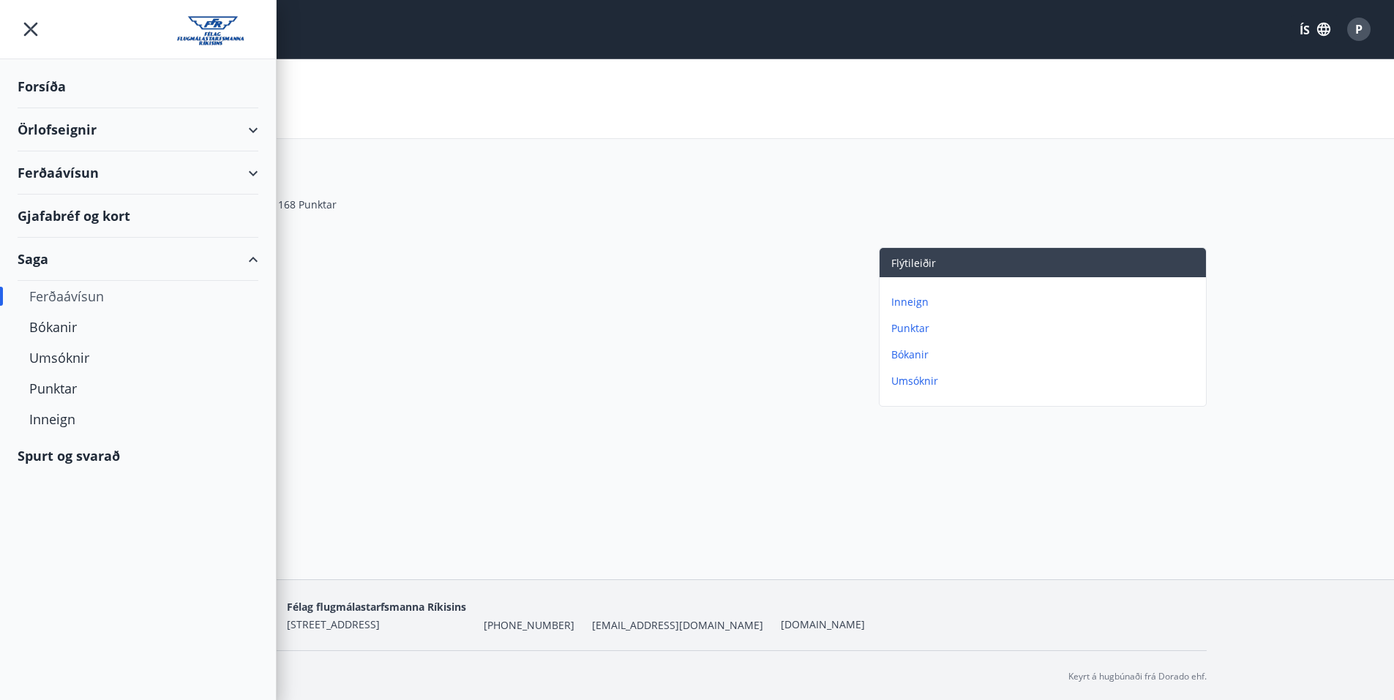
click at [26, 26] on icon "matseðill" at bounding box center [31, 29] width 26 height 26
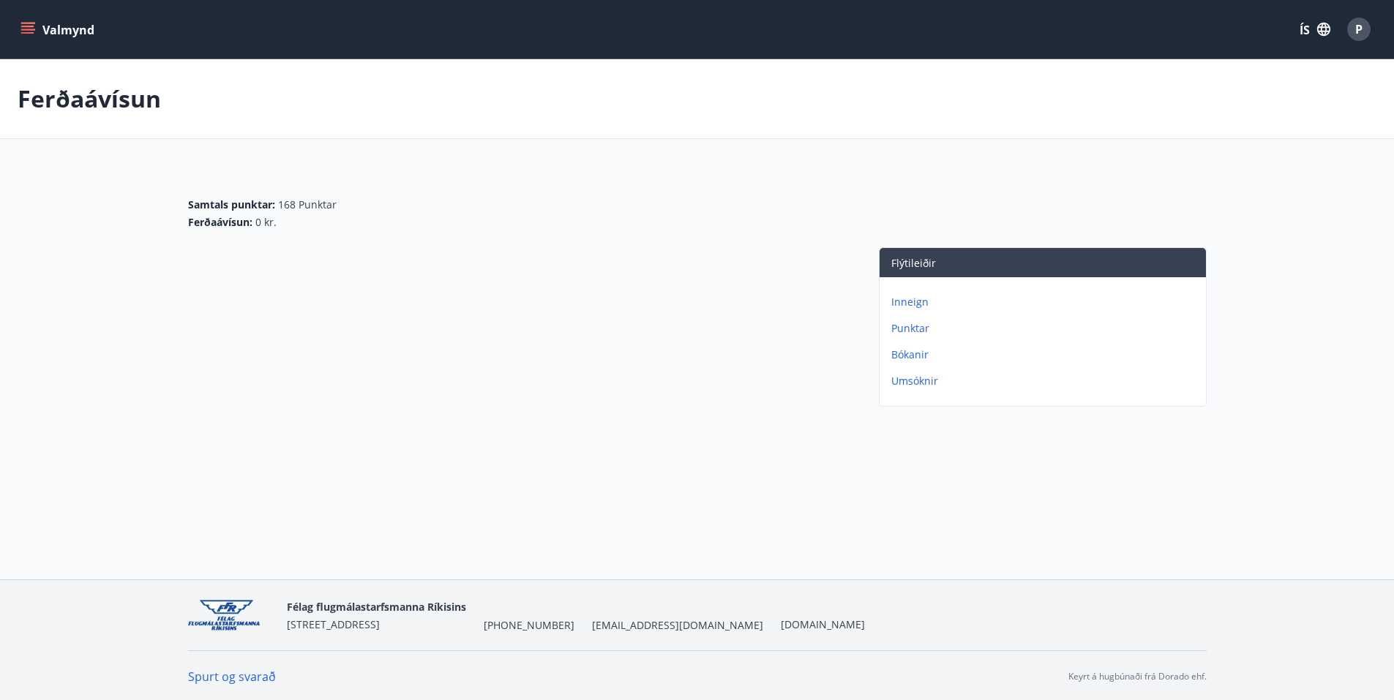
click at [23, 28] on icon "matseðill" at bounding box center [27, 29] width 15 height 15
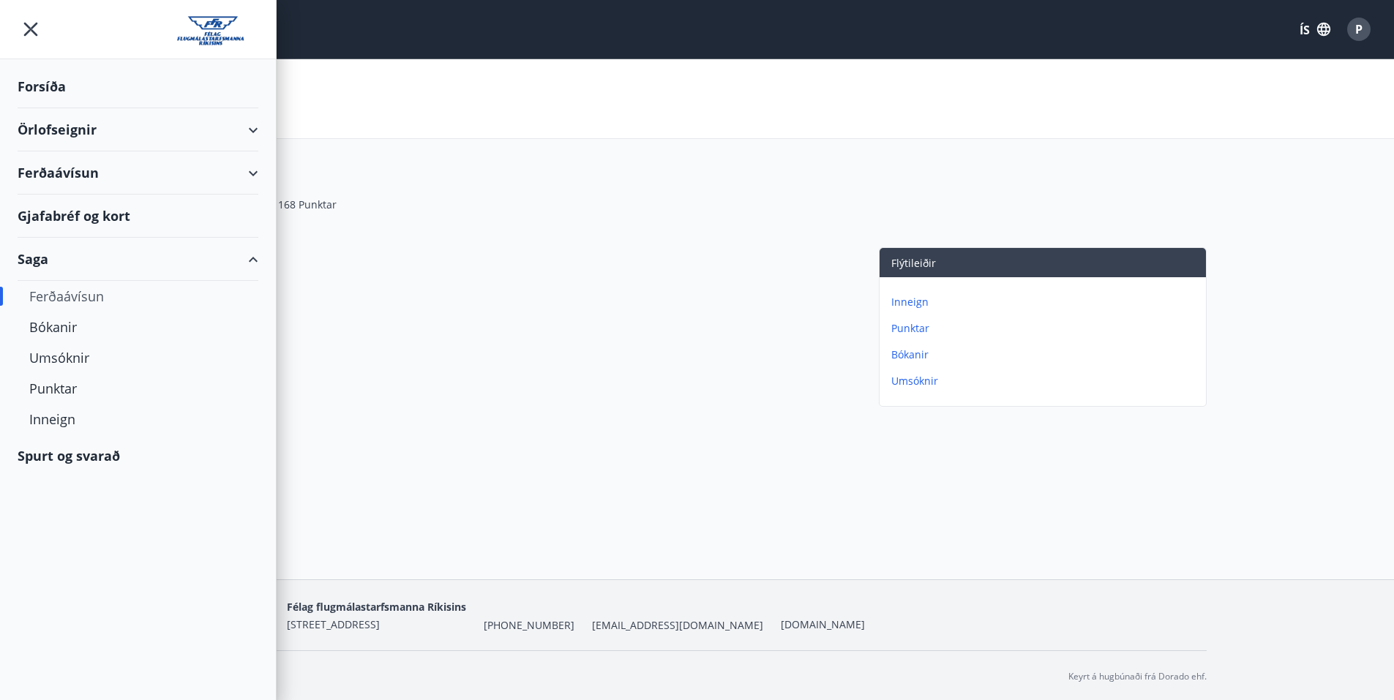
click at [34, 89] on font "Forsíða" at bounding box center [42, 87] width 48 height 18
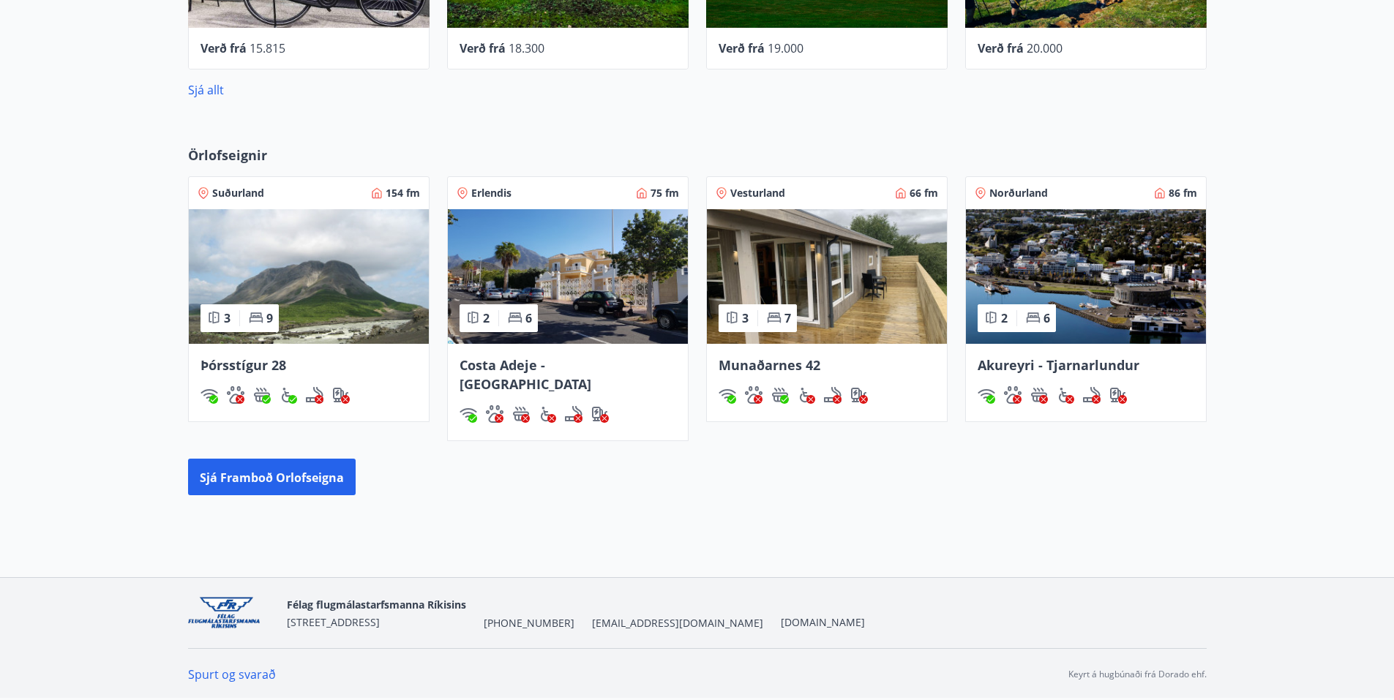
scroll to position [738, 0]
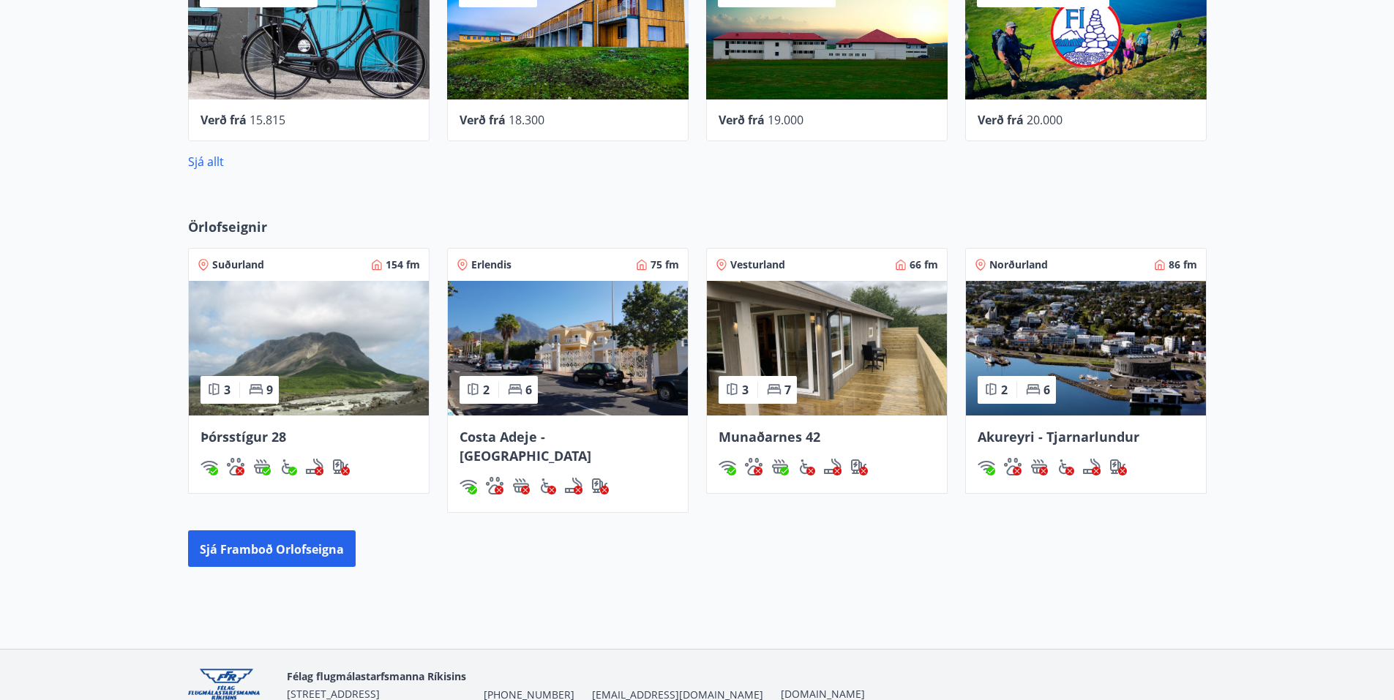
click at [849, 381] on img at bounding box center [827, 348] width 240 height 135
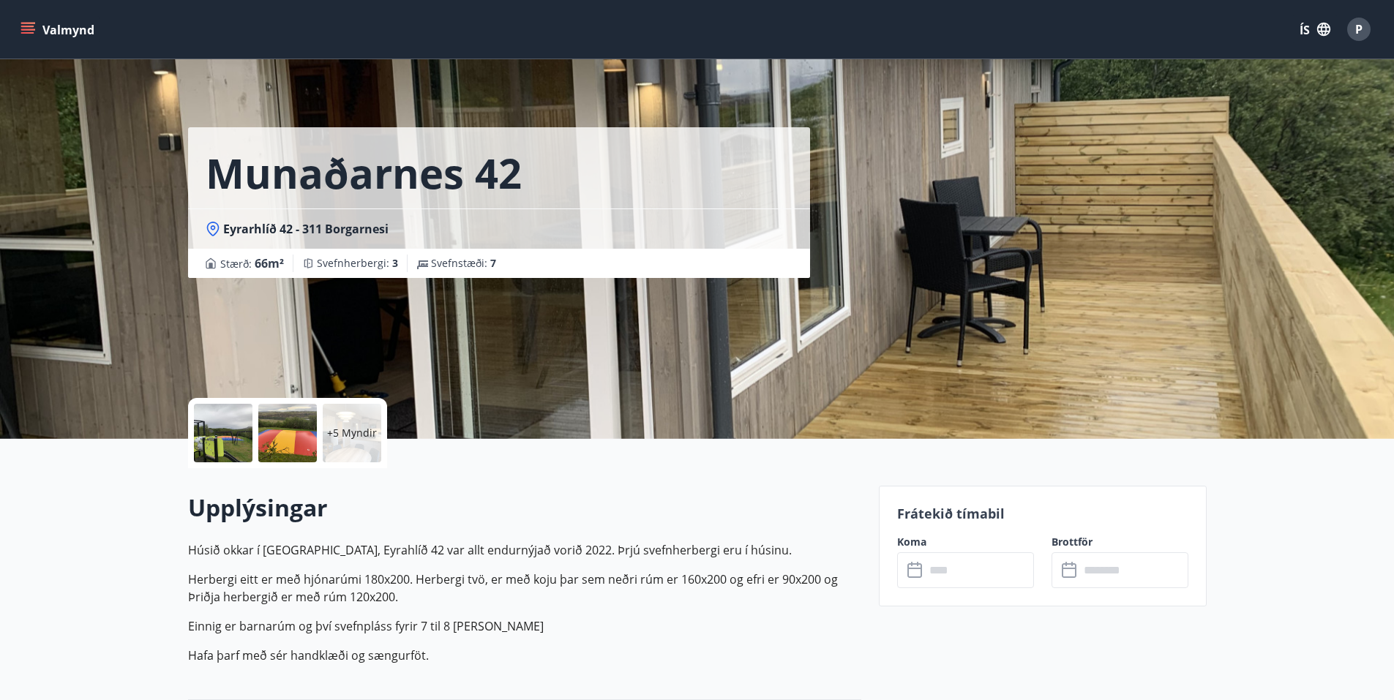
click at [31, 27] on icon "matseðill" at bounding box center [27, 26] width 13 height 1
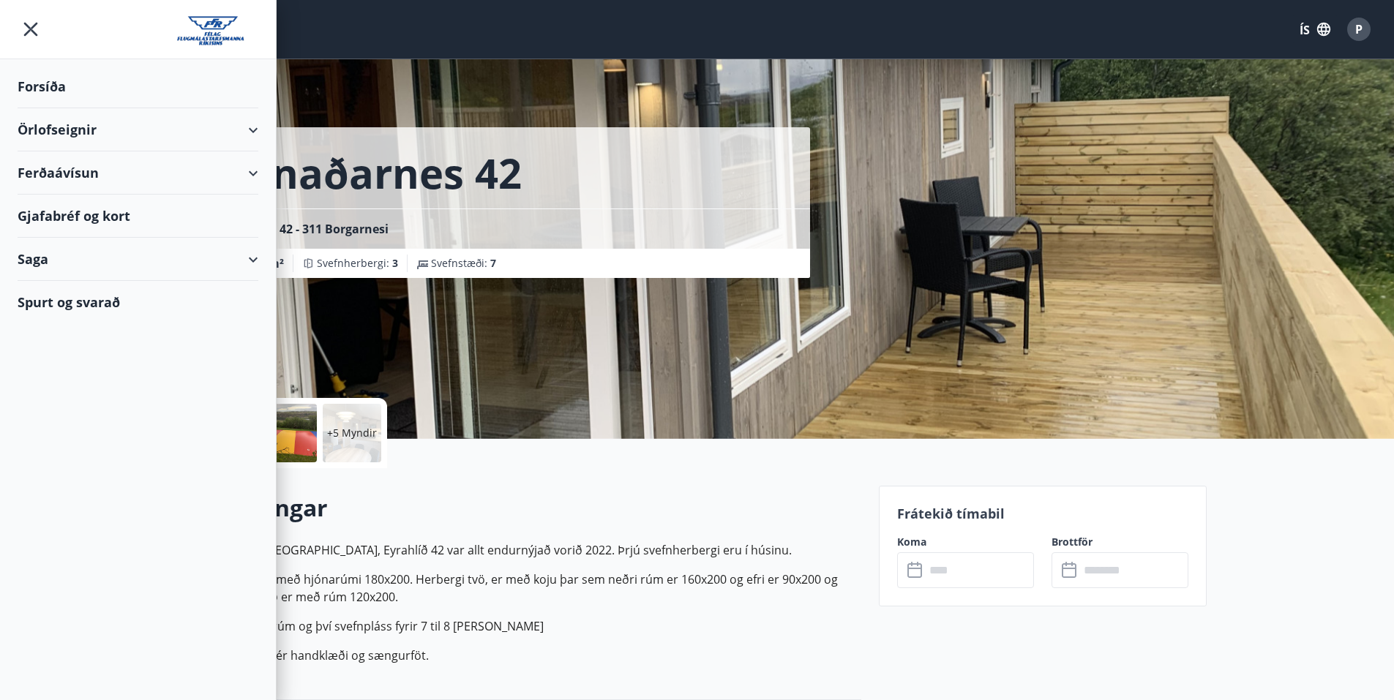
click at [41, 89] on font "Forsíða" at bounding box center [42, 87] width 48 height 18
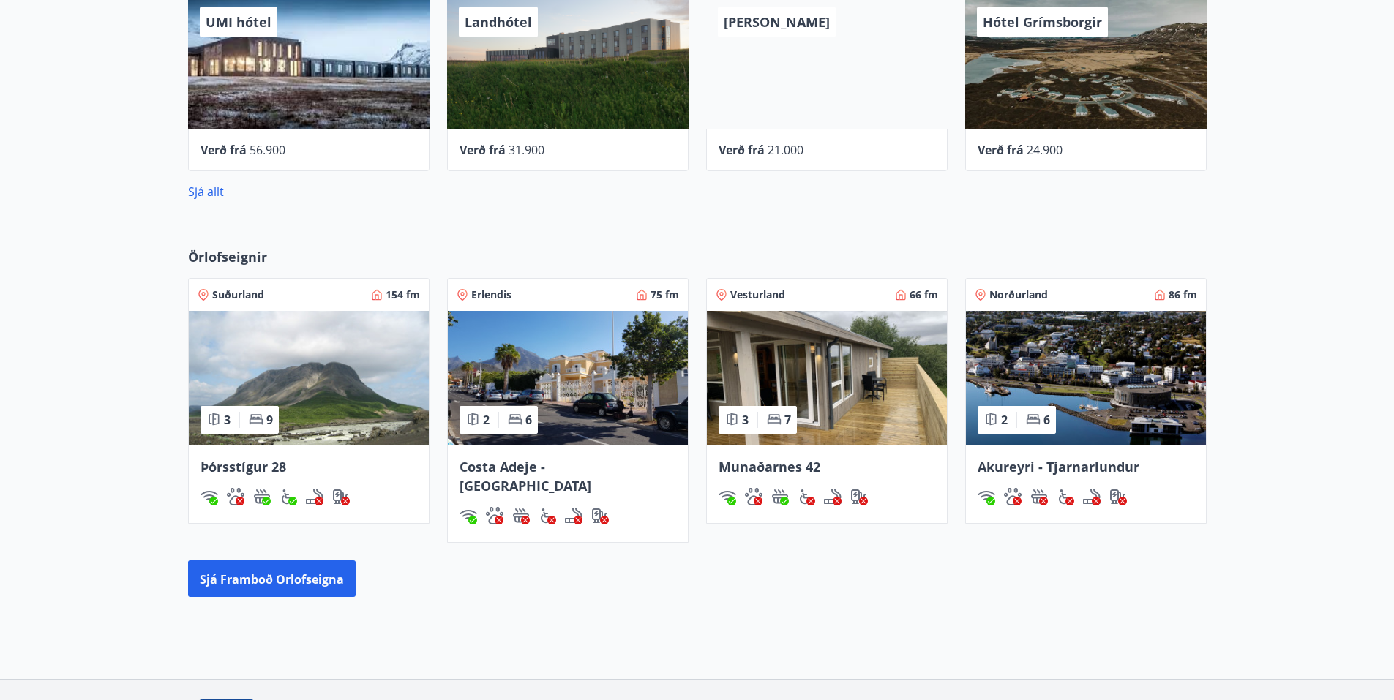
scroll to position [732, 0]
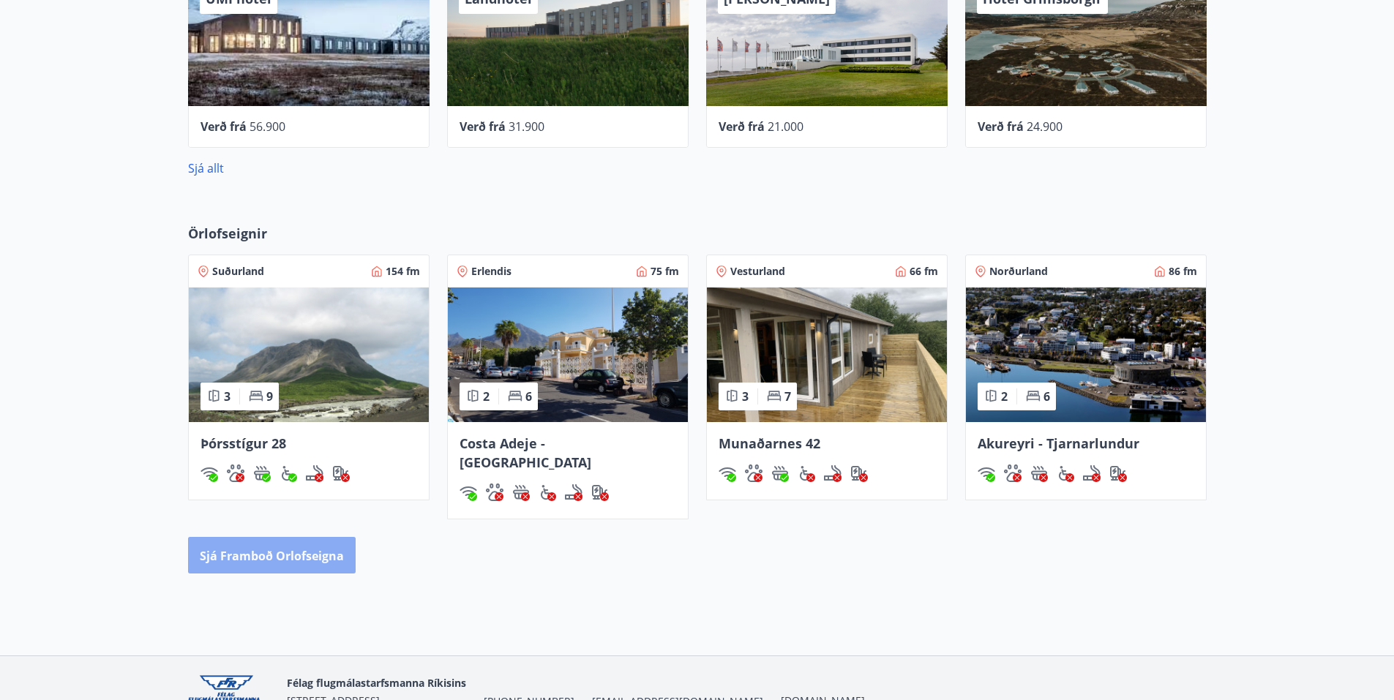
click at [285, 553] on font "Sjá framboð orlofseigna" at bounding box center [272, 556] width 144 height 16
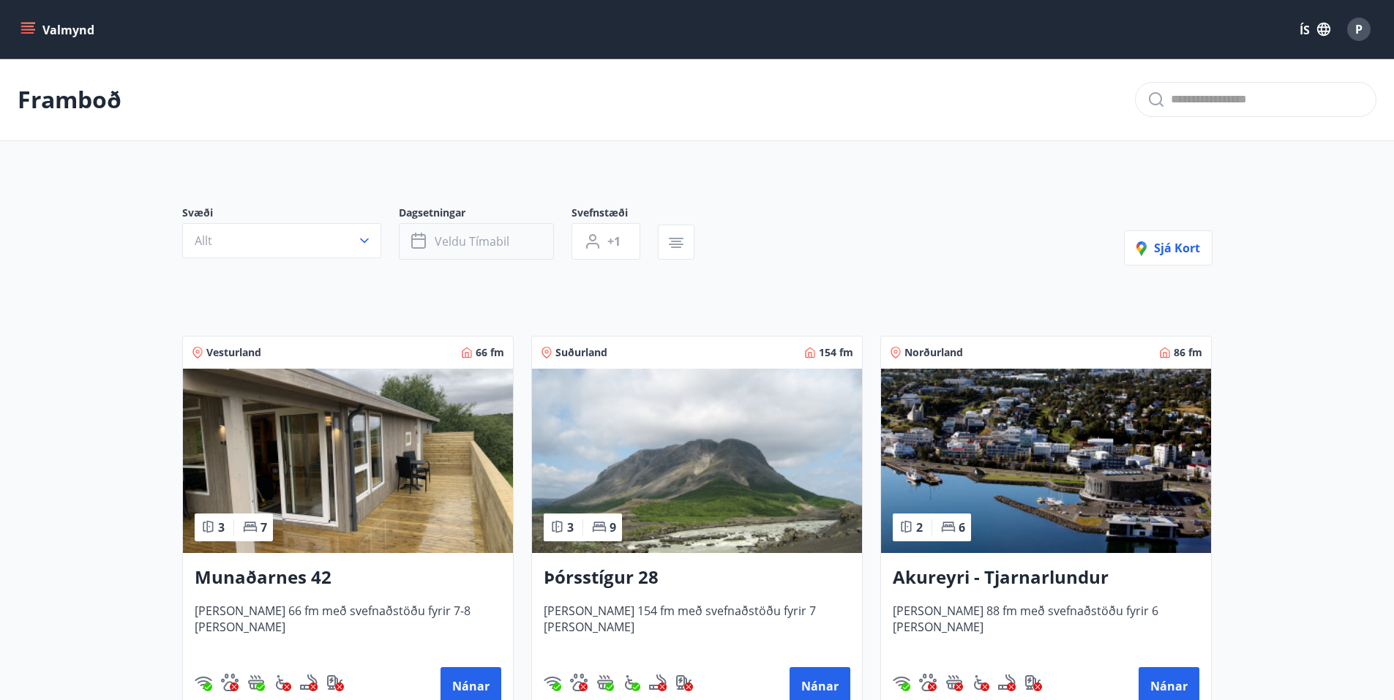
click at [483, 243] on font "Veldu tímabil" at bounding box center [472, 241] width 75 height 16
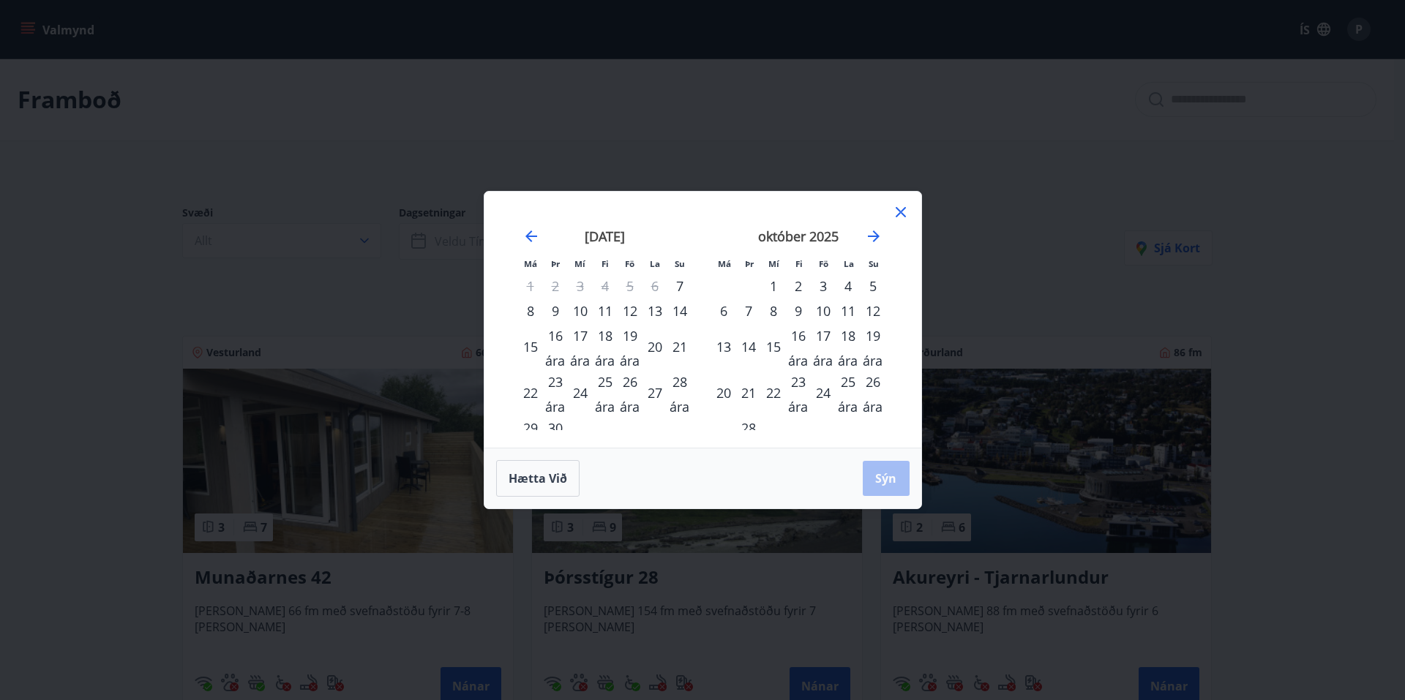
click at [903, 212] on icon at bounding box center [901, 212] width 18 height 18
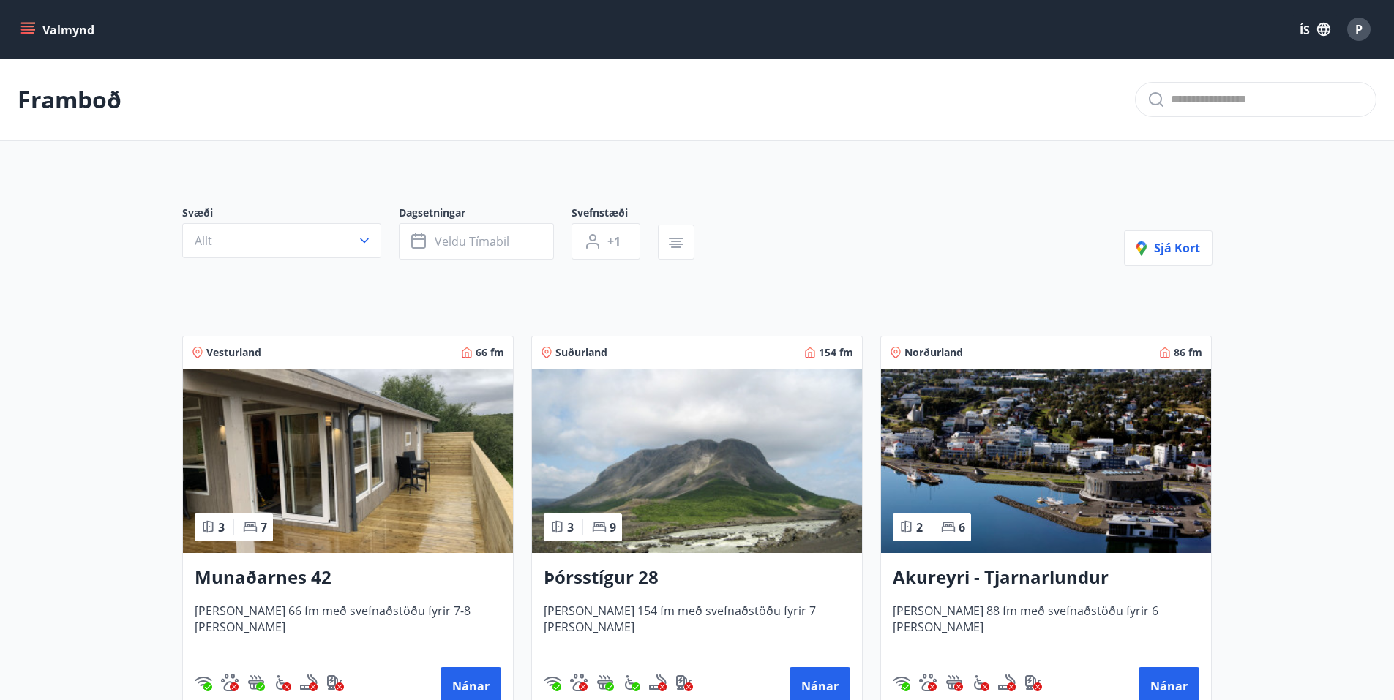
click at [314, 430] on img at bounding box center [348, 461] width 330 height 184
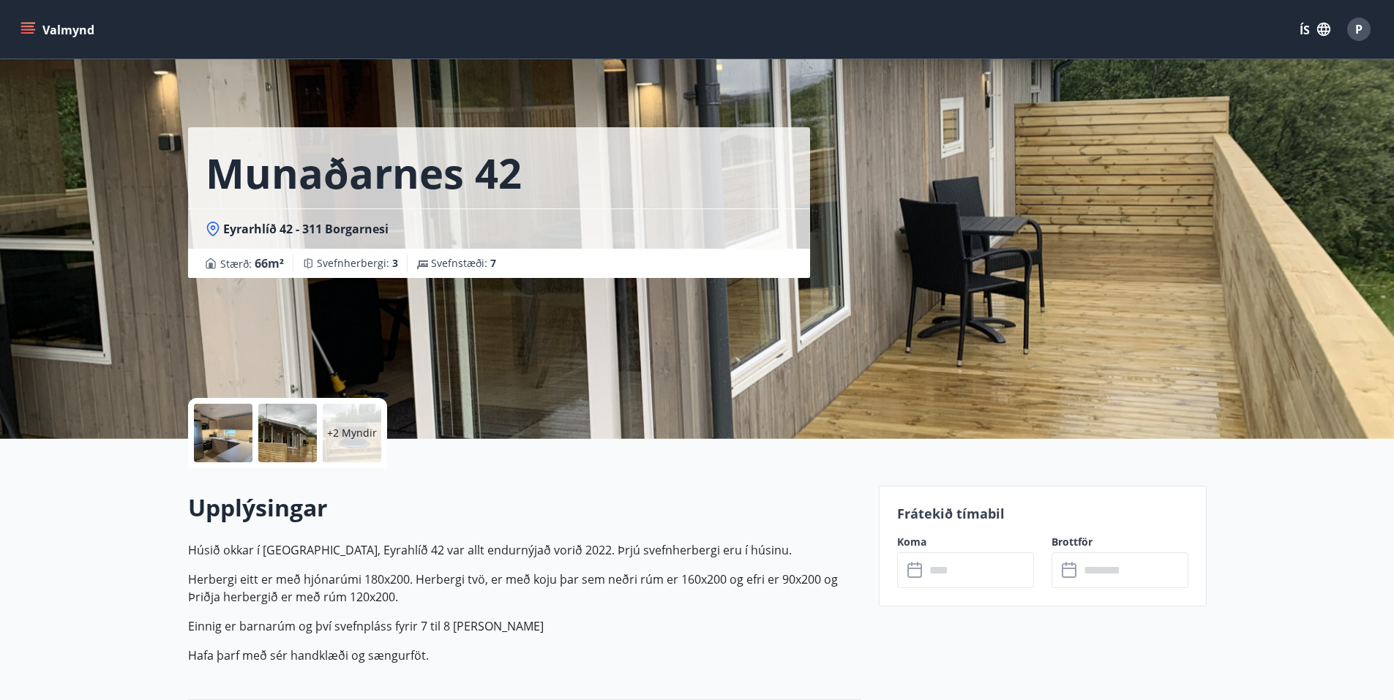
click at [23, 21] on button "Valmynd" at bounding box center [59, 29] width 83 height 26
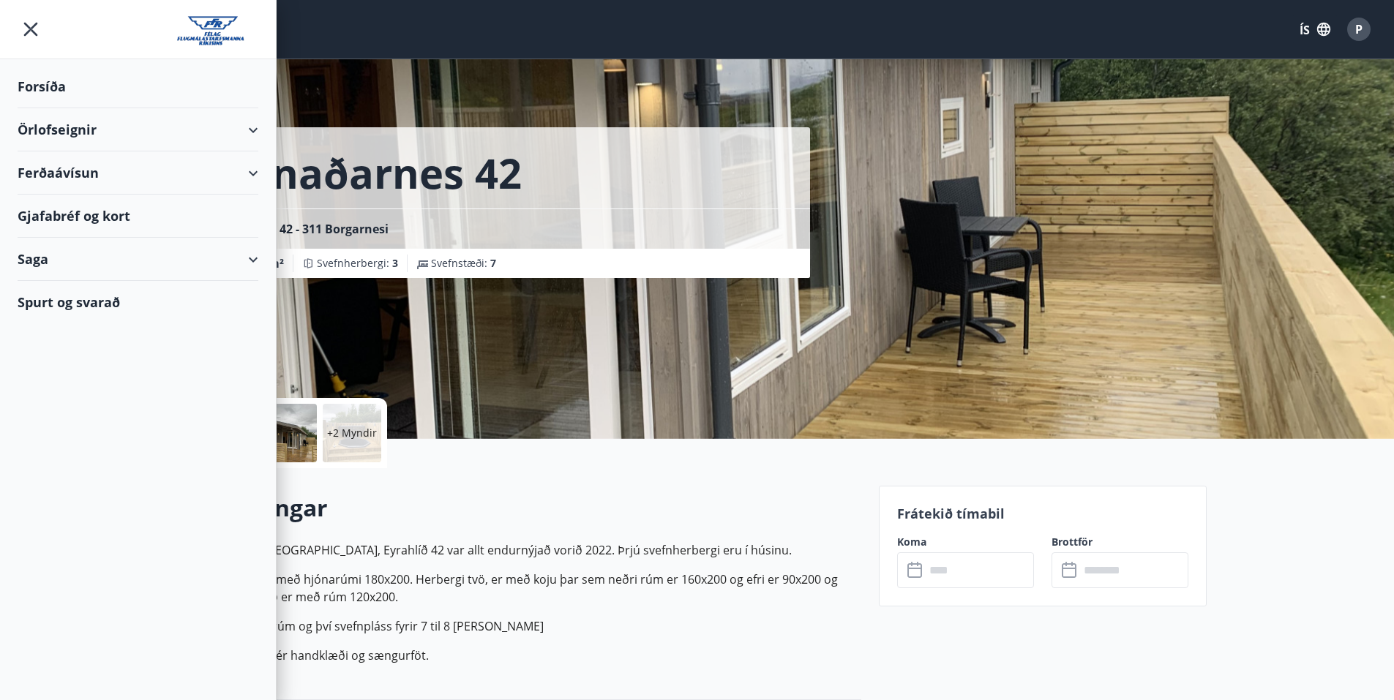
click at [53, 91] on font "Forsíða" at bounding box center [42, 87] width 48 height 18
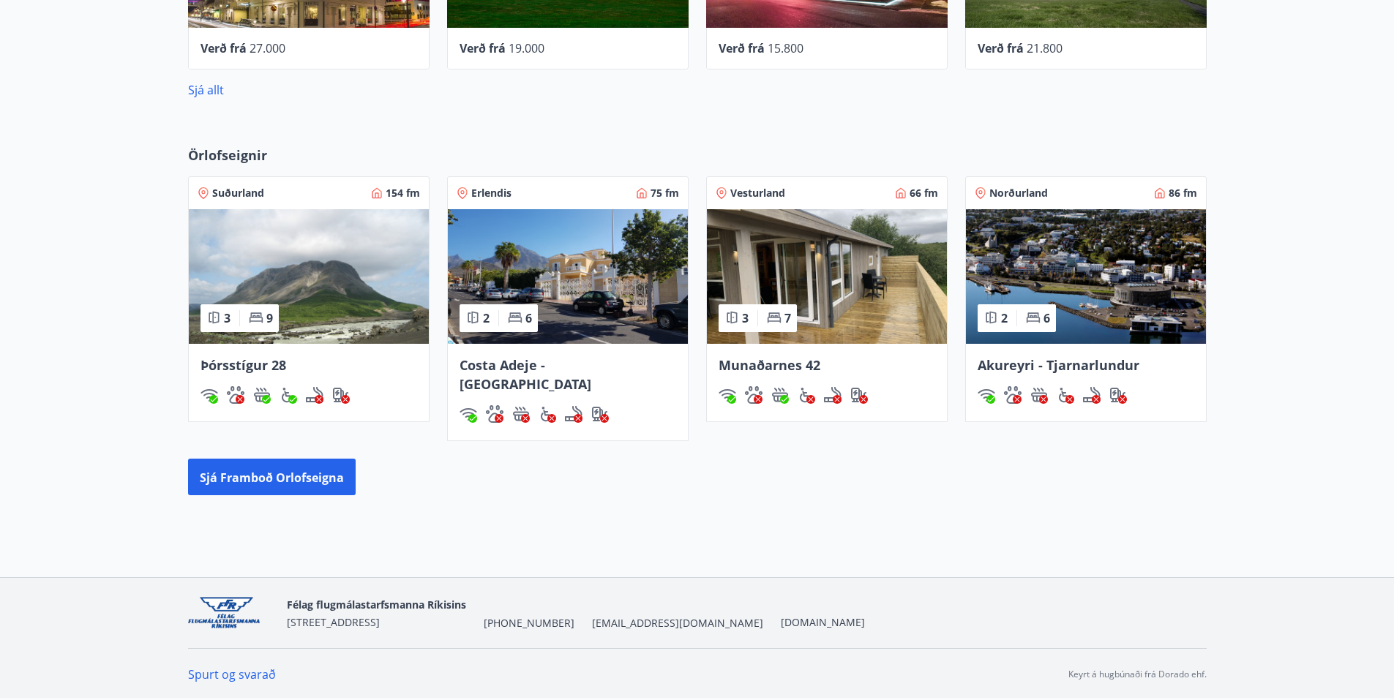
scroll to position [812, 0]
click at [788, 246] on img at bounding box center [827, 276] width 240 height 135
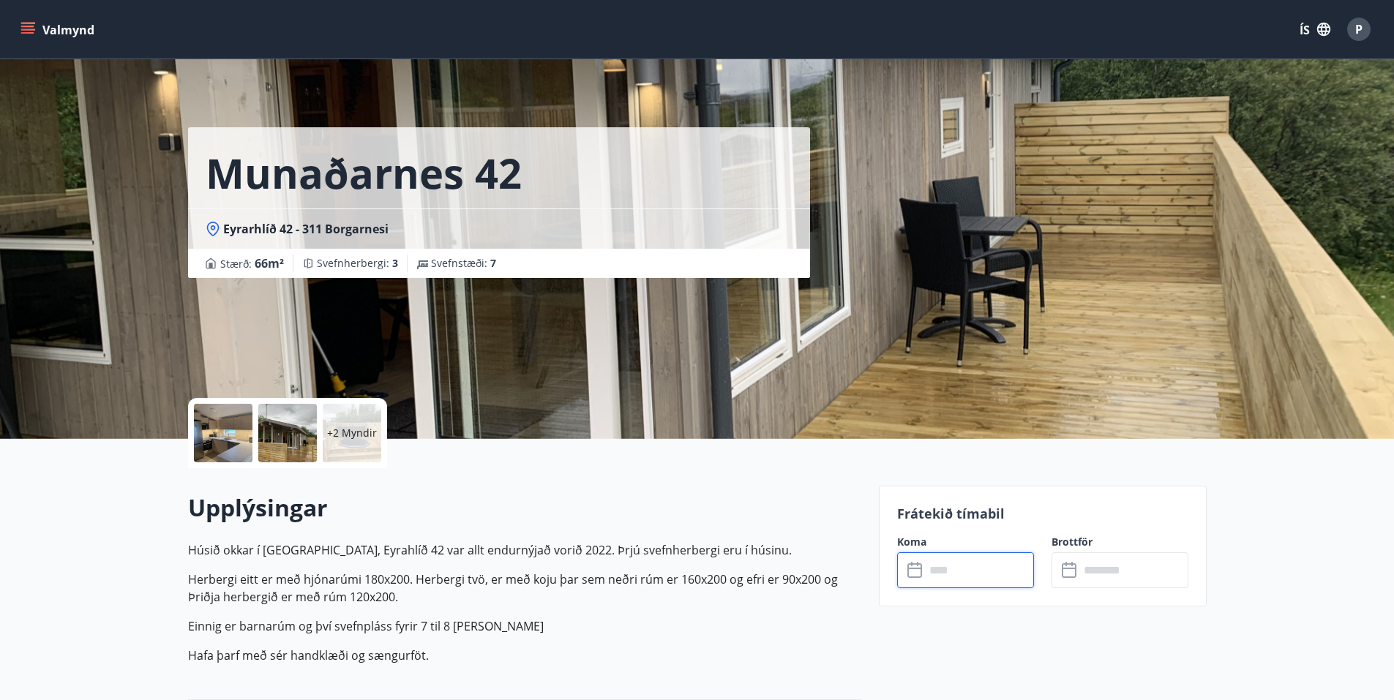
click at [978, 569] on input "text" at bounding box center [979, 571] width 109 height 36
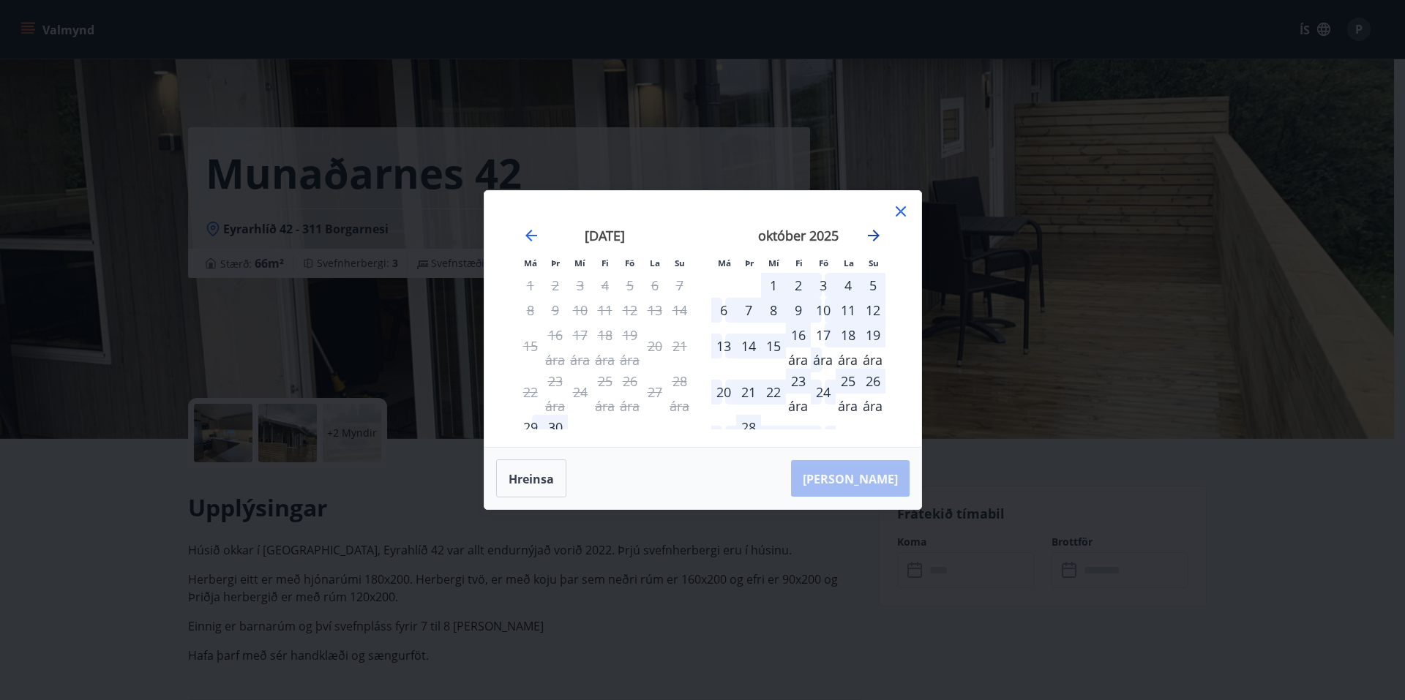
click at [875, 232] on icon "Færðu þig áfram til að skipta yfir í næsta mánuð." at bounding box center [874, 236] width 12 height 12
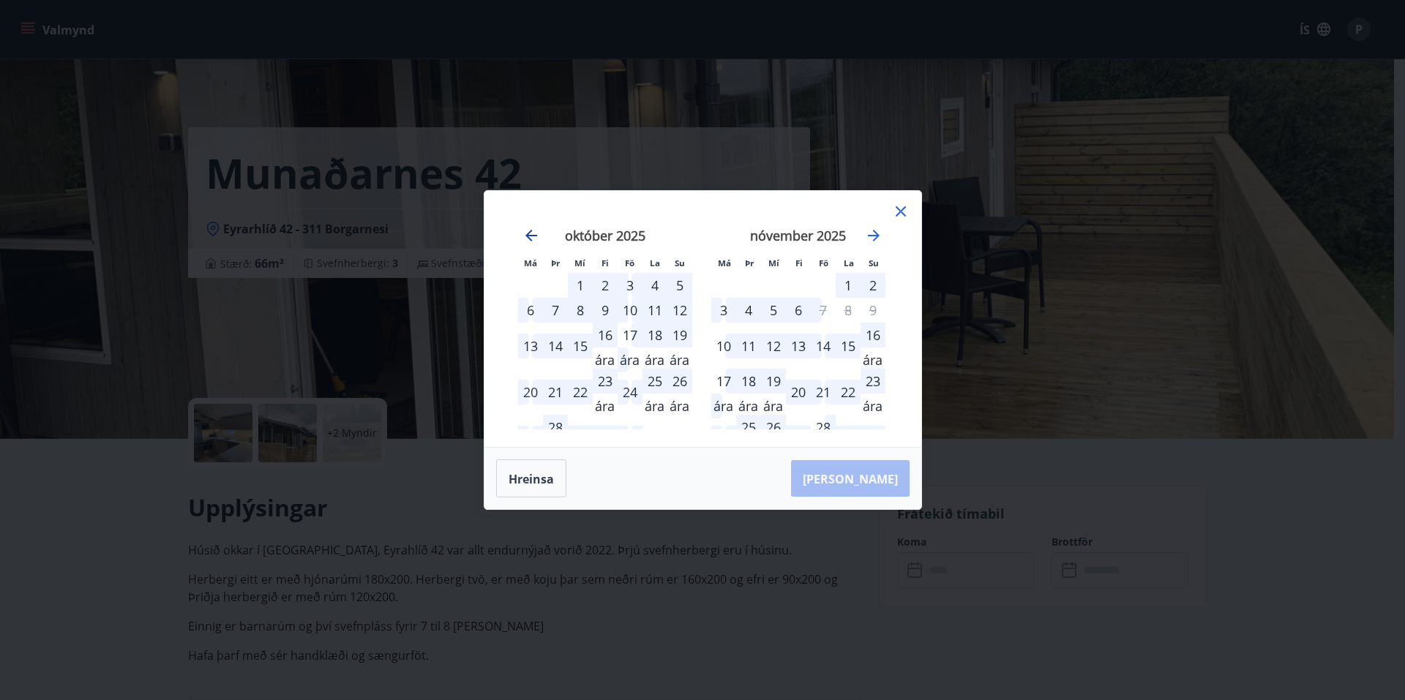
click at [528, 231] on icon "Færðu aftur á bak til að skipta yfir í fyrri mánuð." at bounding box center [532, 236] width 18 height 18
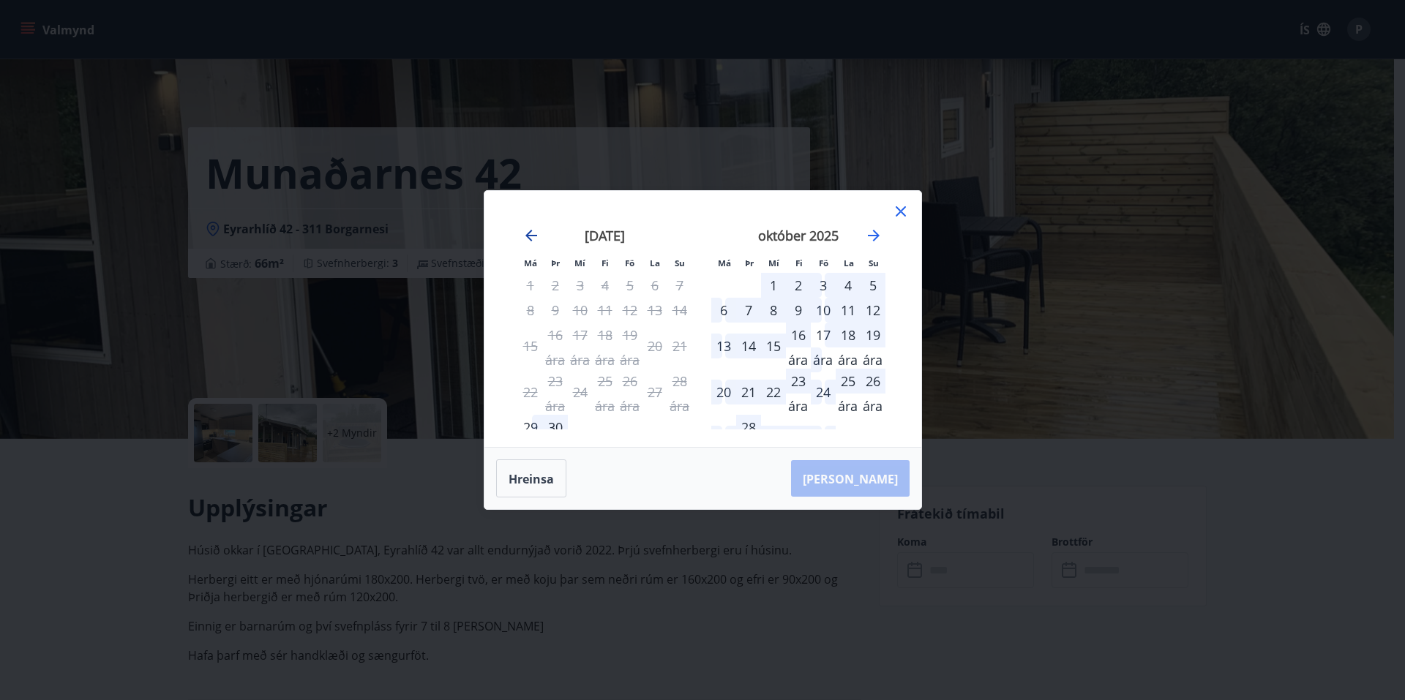
click at [528, 231] on icon "Færðu aftur á bak til að skipta yfir í fyrri mánuð." at bounding box center [532, 236] width 18 height 18
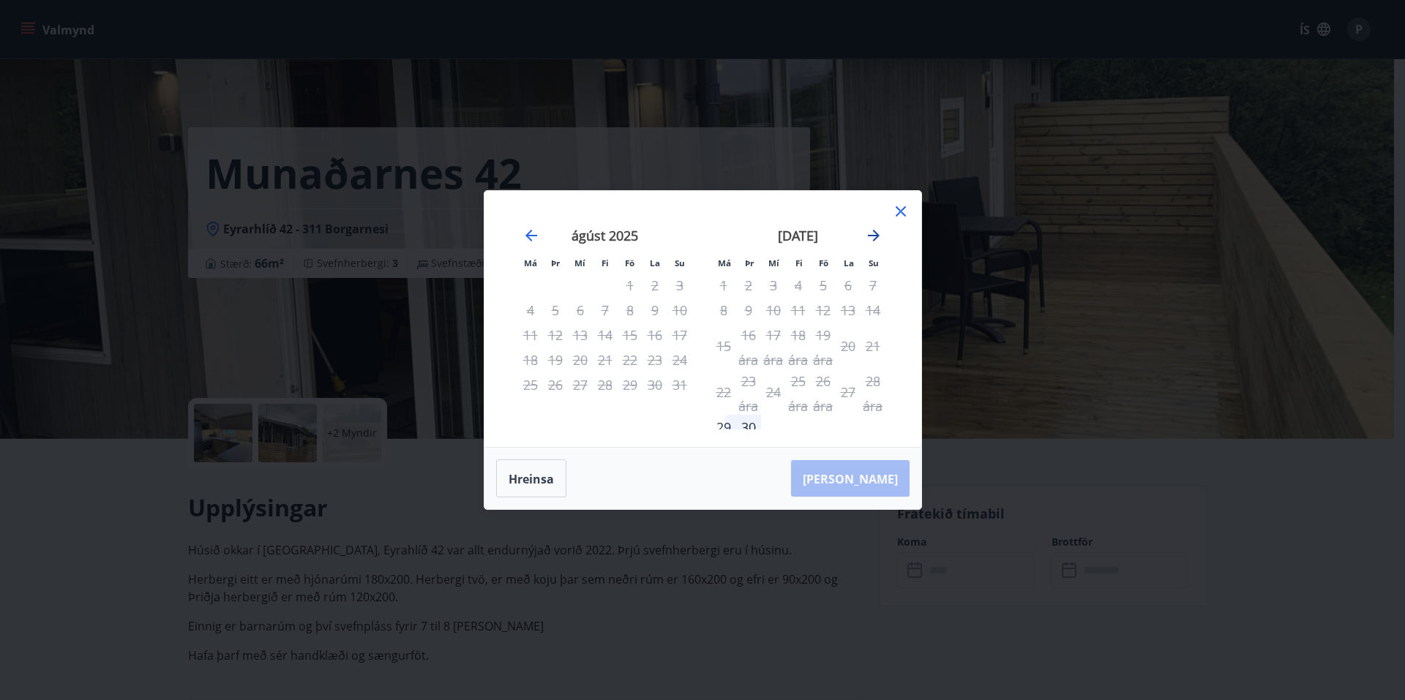
click at [870, 233] on icon "Færðu þig áfram til að skipta yfir í næsta mánuð." at bounding box center [874, 236] width 18 height 18
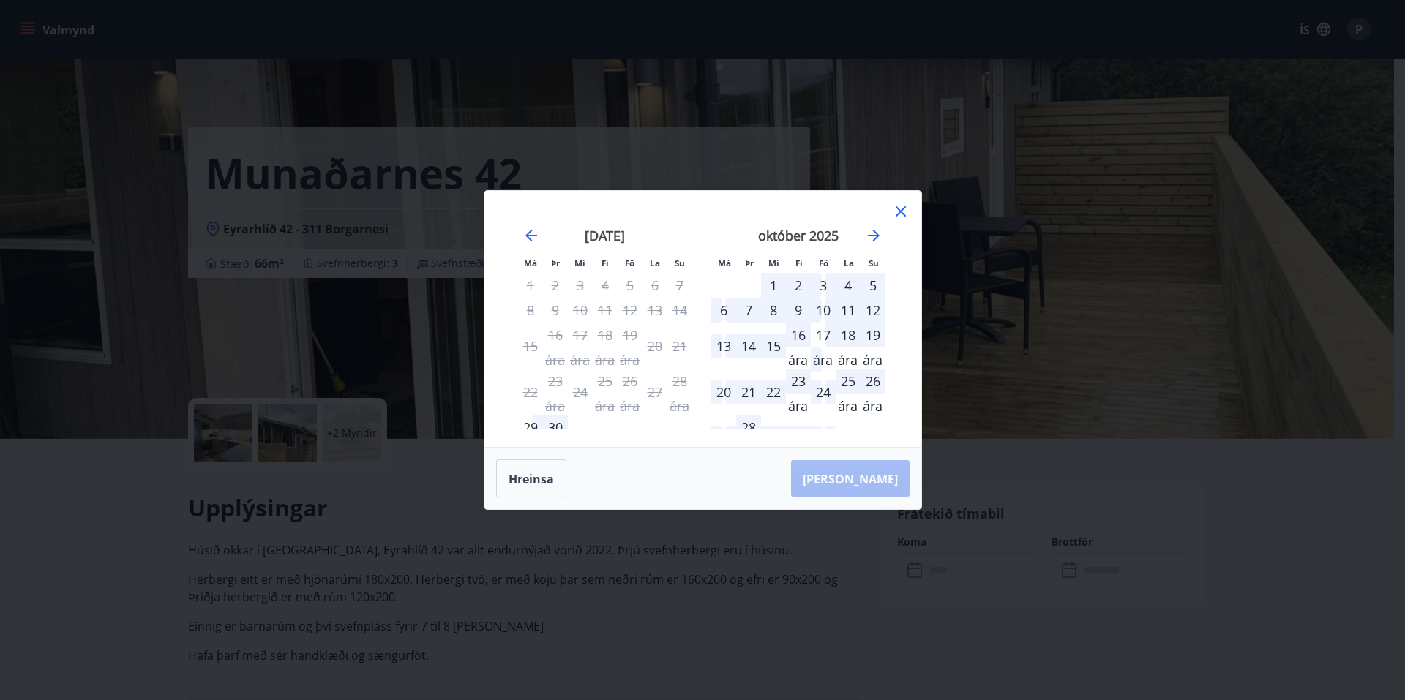
click at [899, 208] on icon at bounding box center [901, 212] width 18 height 18
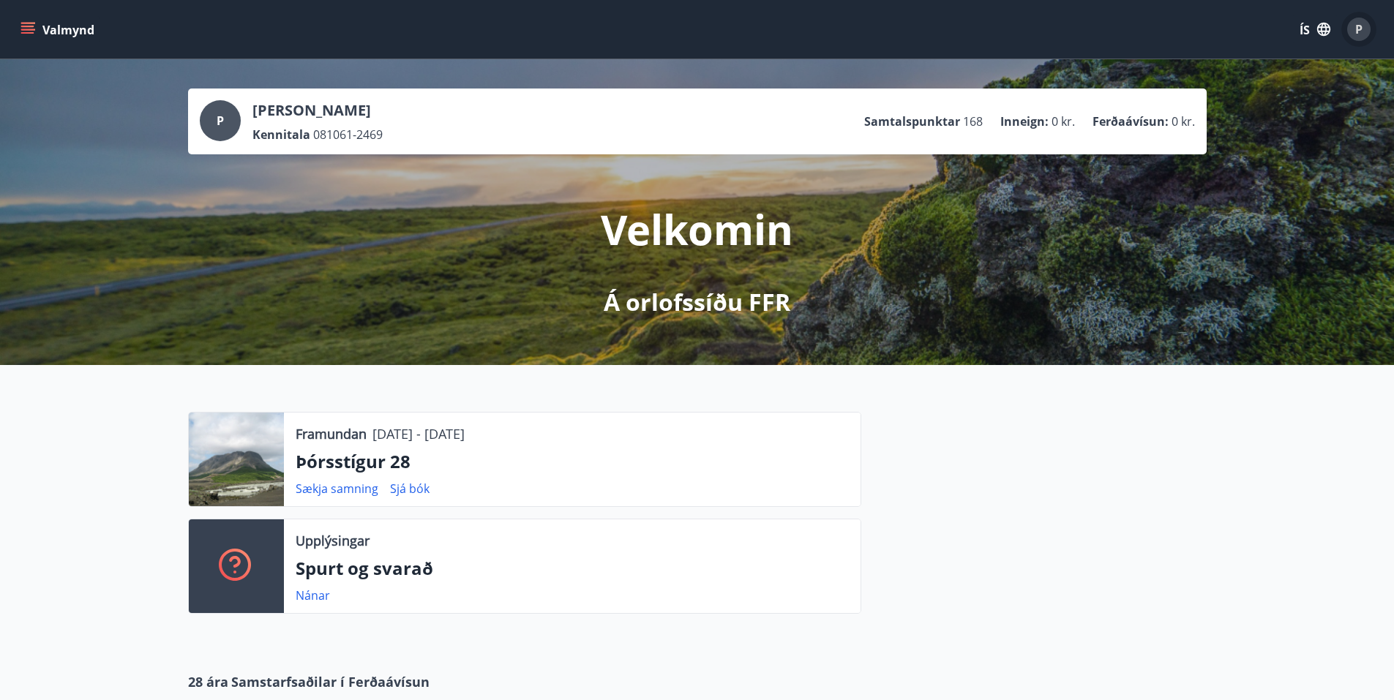
click at [1361, 27] on font "P" at bounding box center [1358, 29] width 7 height 16
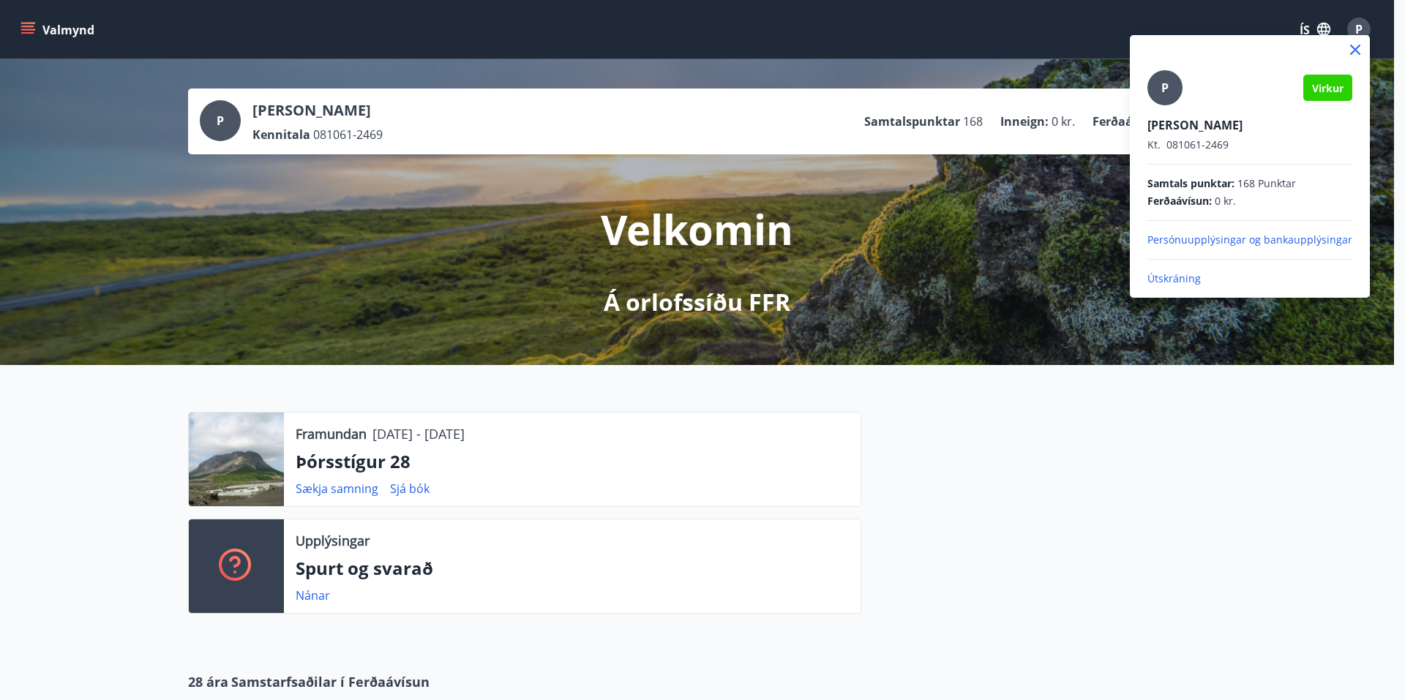
click at [1170, 281] on font "Útskráning" at bounding box center [1174, 279] width 53 height 14
